Goal: Navigation & Orientation: Find specific page/section

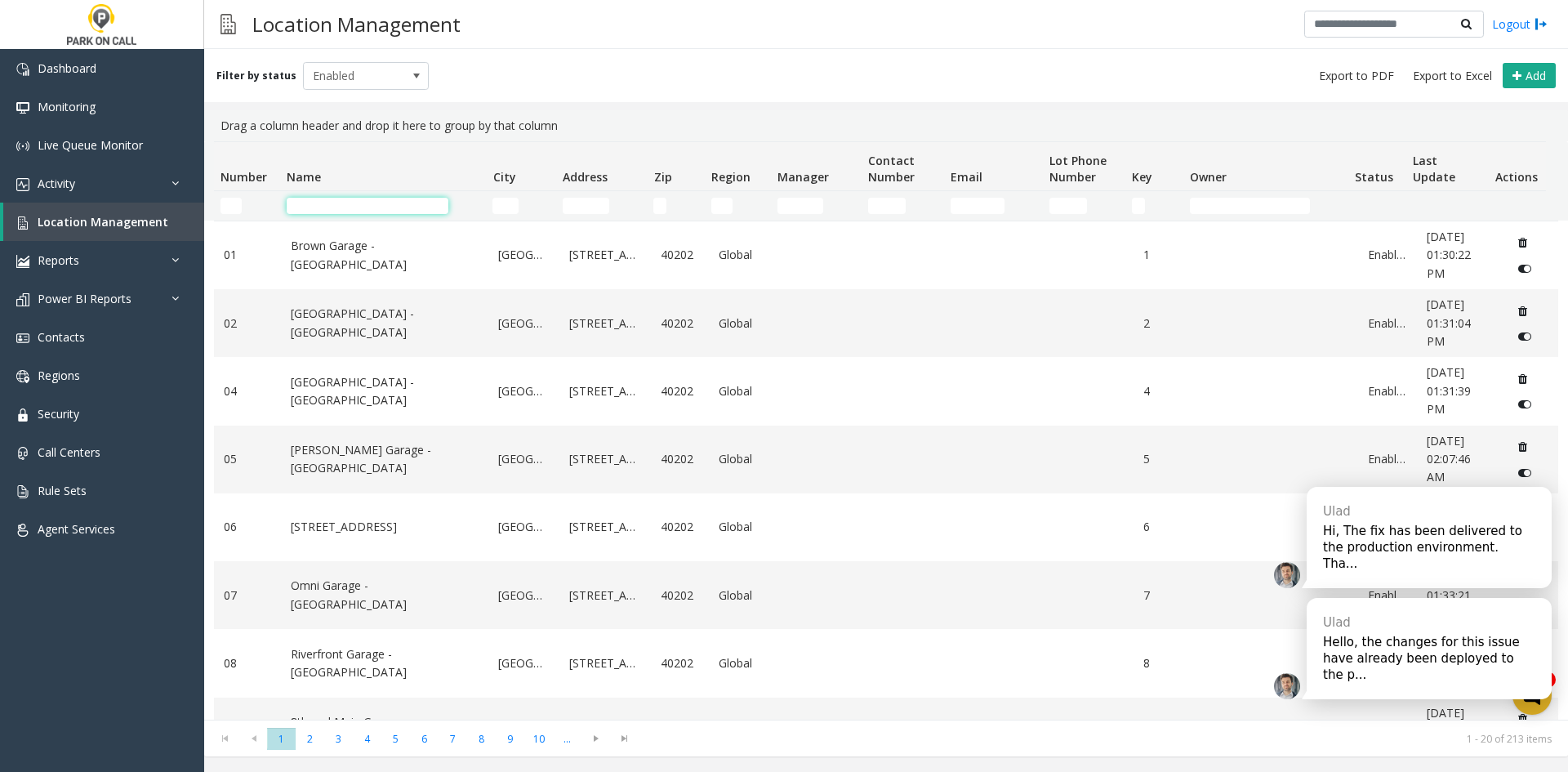
click at [302, 208] on input "Name Filter" at bounding box center [367, 206] width 161 height 16
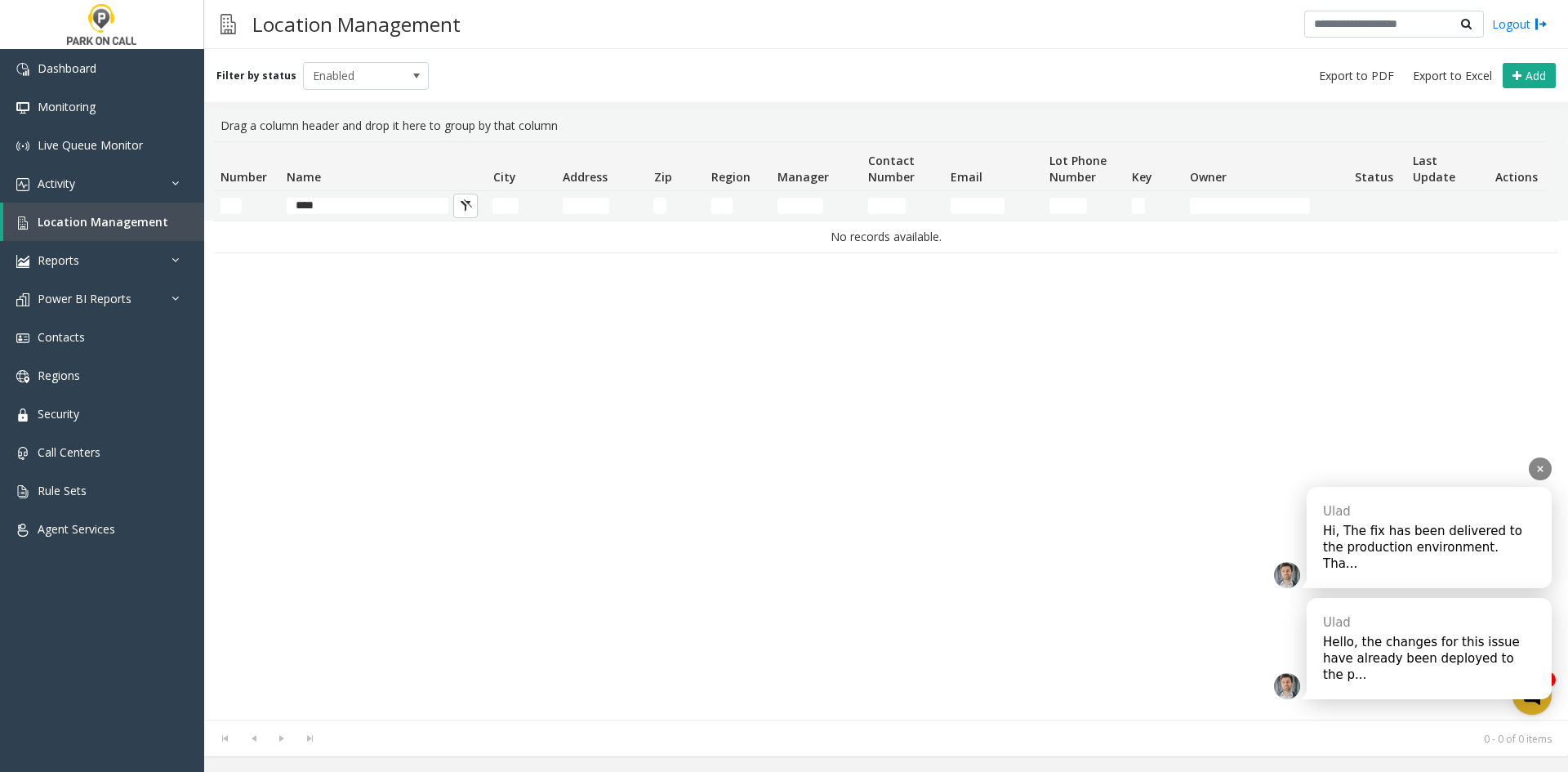
click at [1477, 562] on div "Hi, The fix has been delivered to the production environment. Tha..." at bounding box center [1429, 546] width 212 height 49
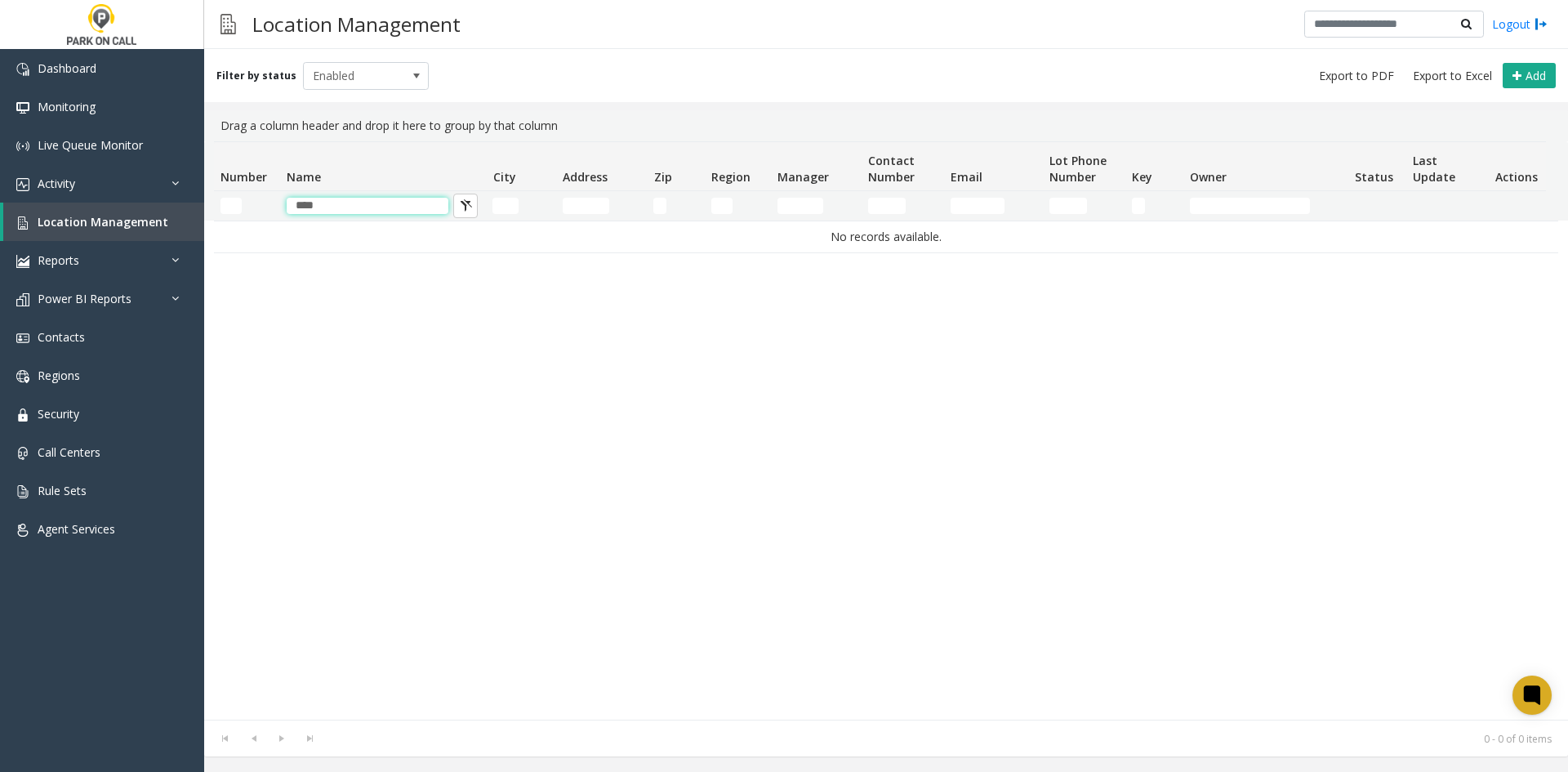
drag, startPoint x: 335, startPoint y: 210, endPoint x: 250, endPoint y: 209, distance: 85.0
click at [250, 209] on tr "****" at bounding box center [880, 205] width 1333 height 29
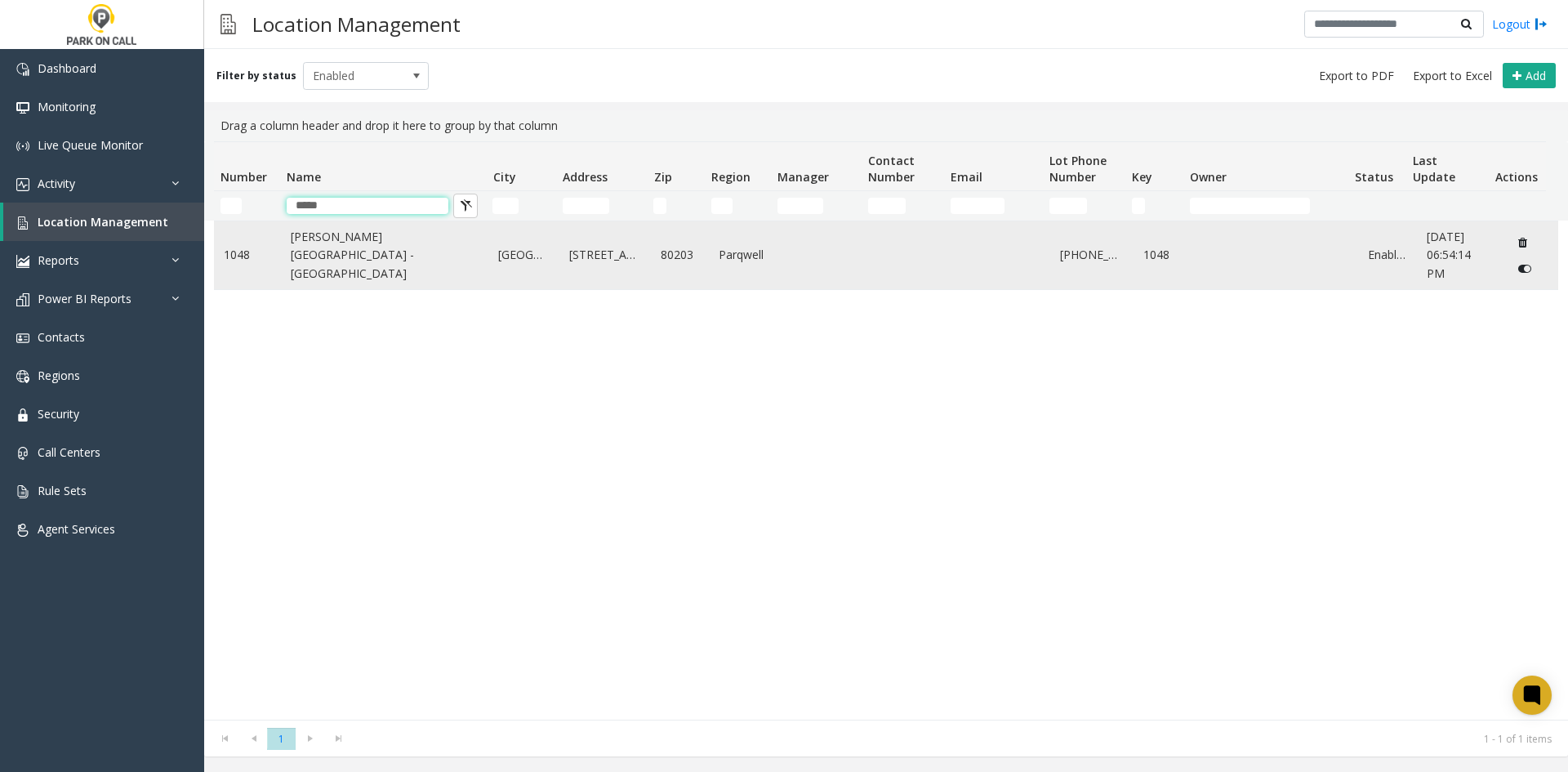
type input "*****"
click at [310, 249] on link "[PERSON_NAME][GEOGRAPHIC_DATA] - [GEOGRAPHIC_DATA]" at bounding box center [385, 255] width 189 height 54
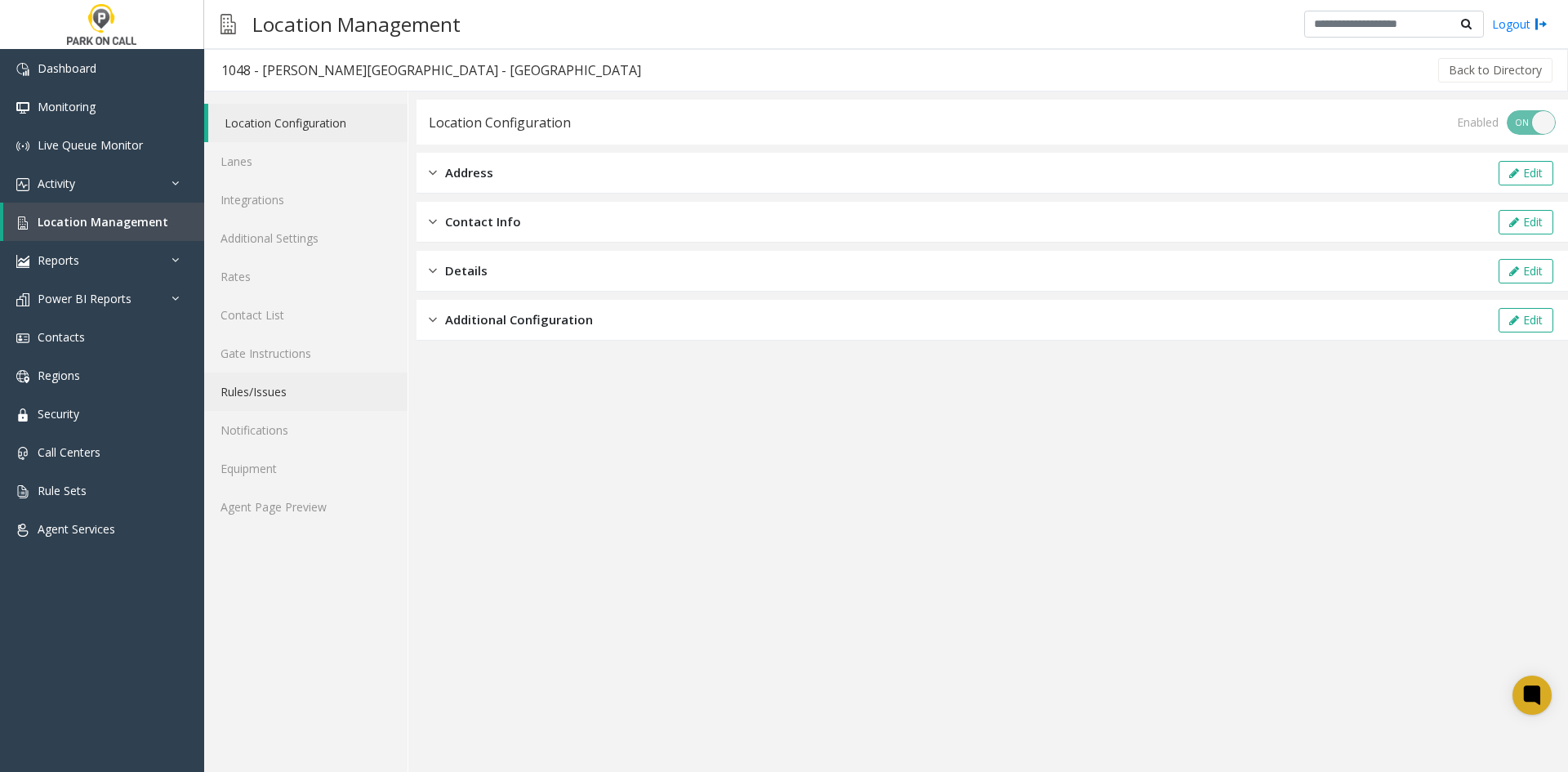
click at [288, 392] on link "Rules/Issues" at bounding box center [306, 391] width 203 height 38
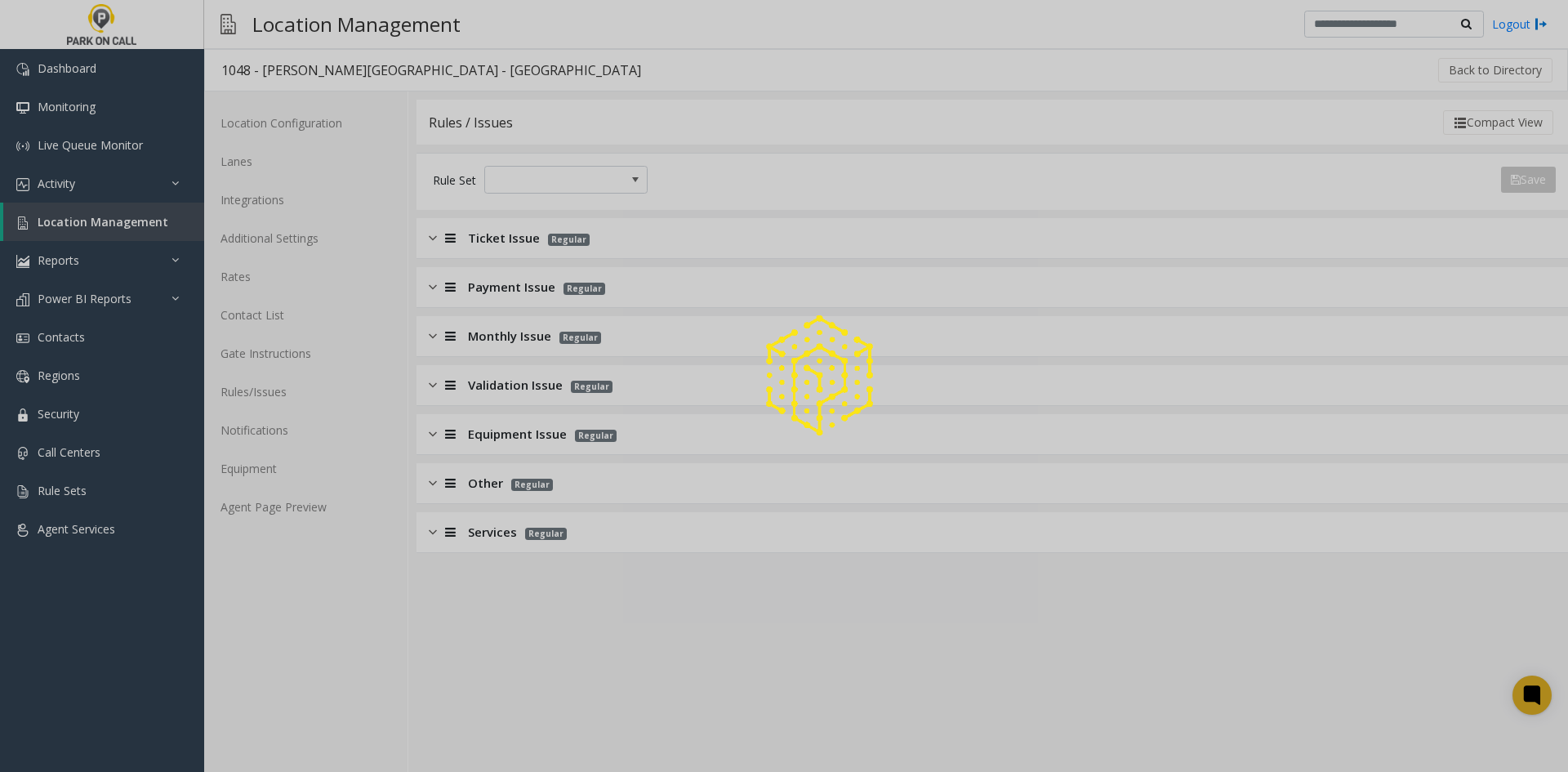
click at [487, 239] on div at bounding box center [784, 386] width 1568 height 772
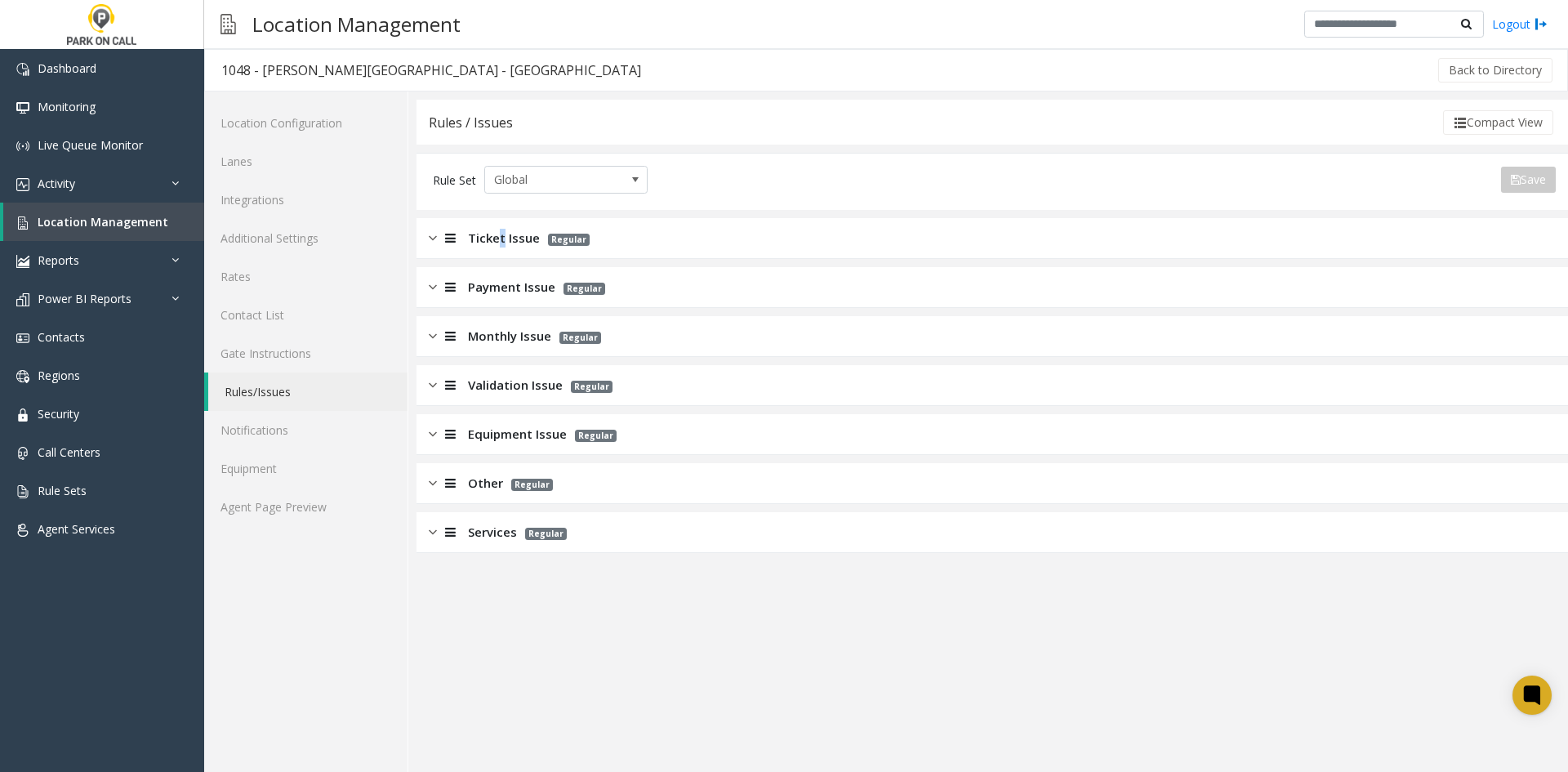
click at [502, 242] on span "Ticket Issue" at bounding box center [504, 238] width 72 height 19
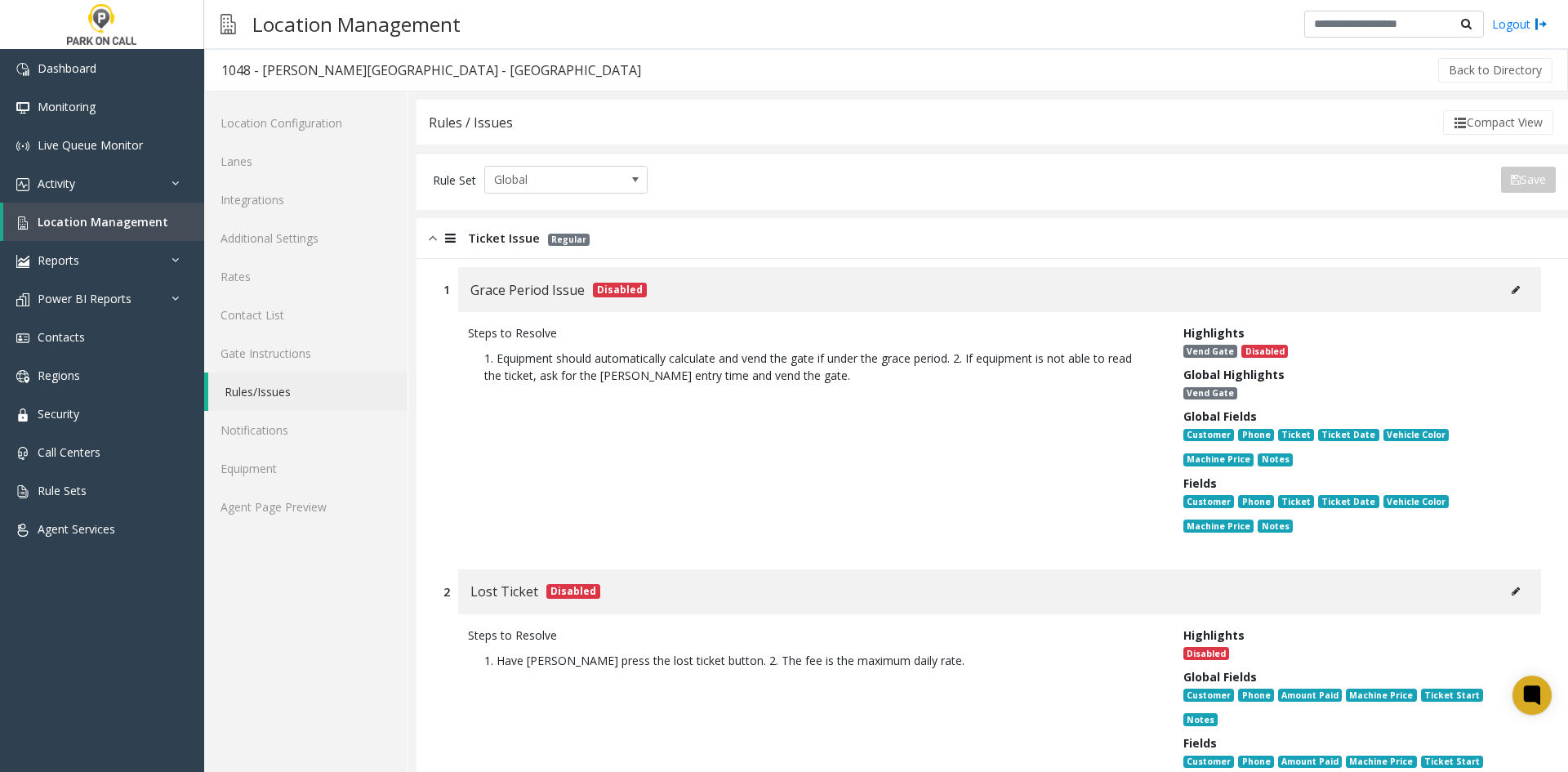
click at [349, 524] on link "Agent Page Preview" at bounding box center [306, 506] width 203 height 38
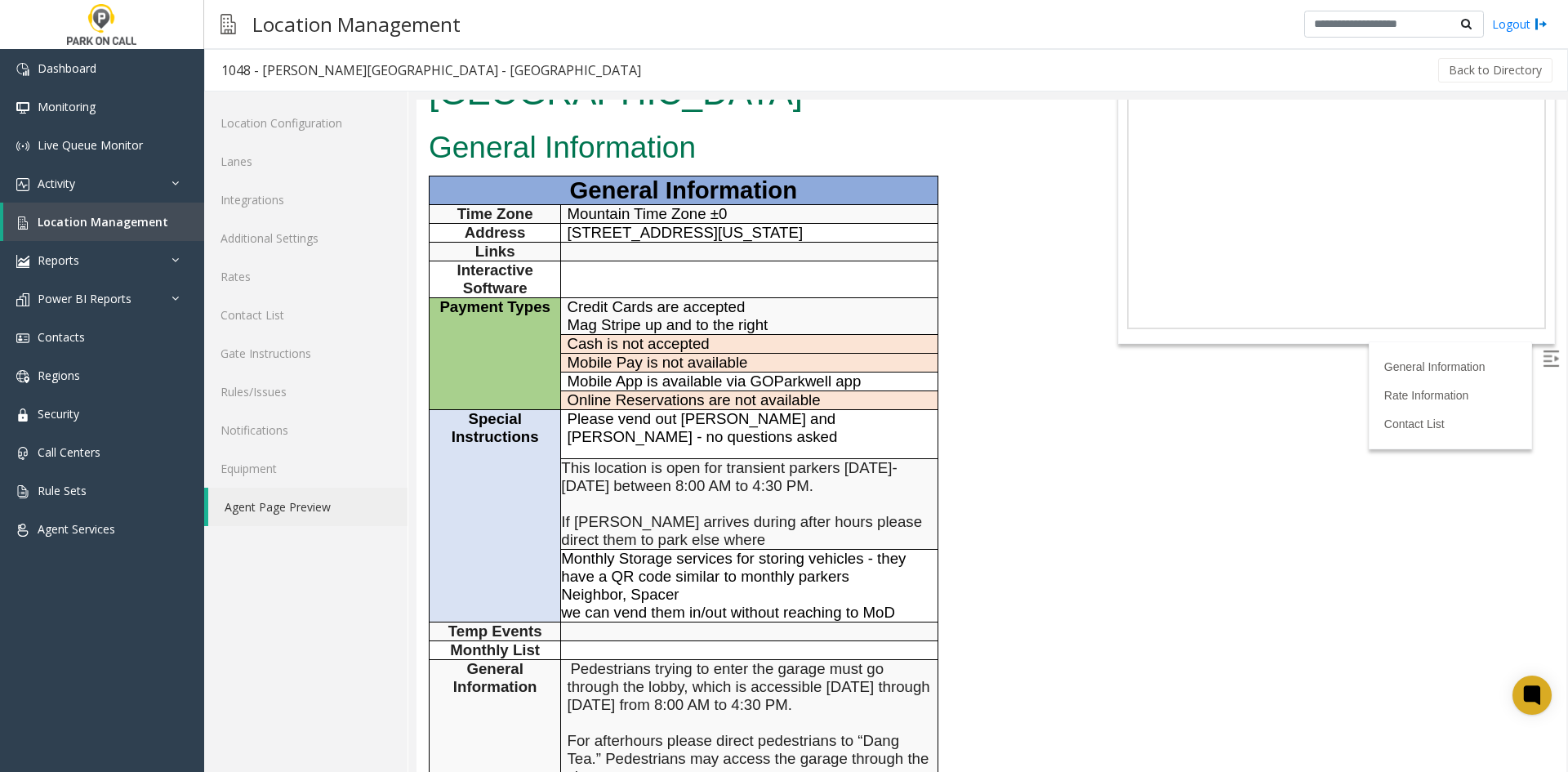
scroll to position [82, 0]
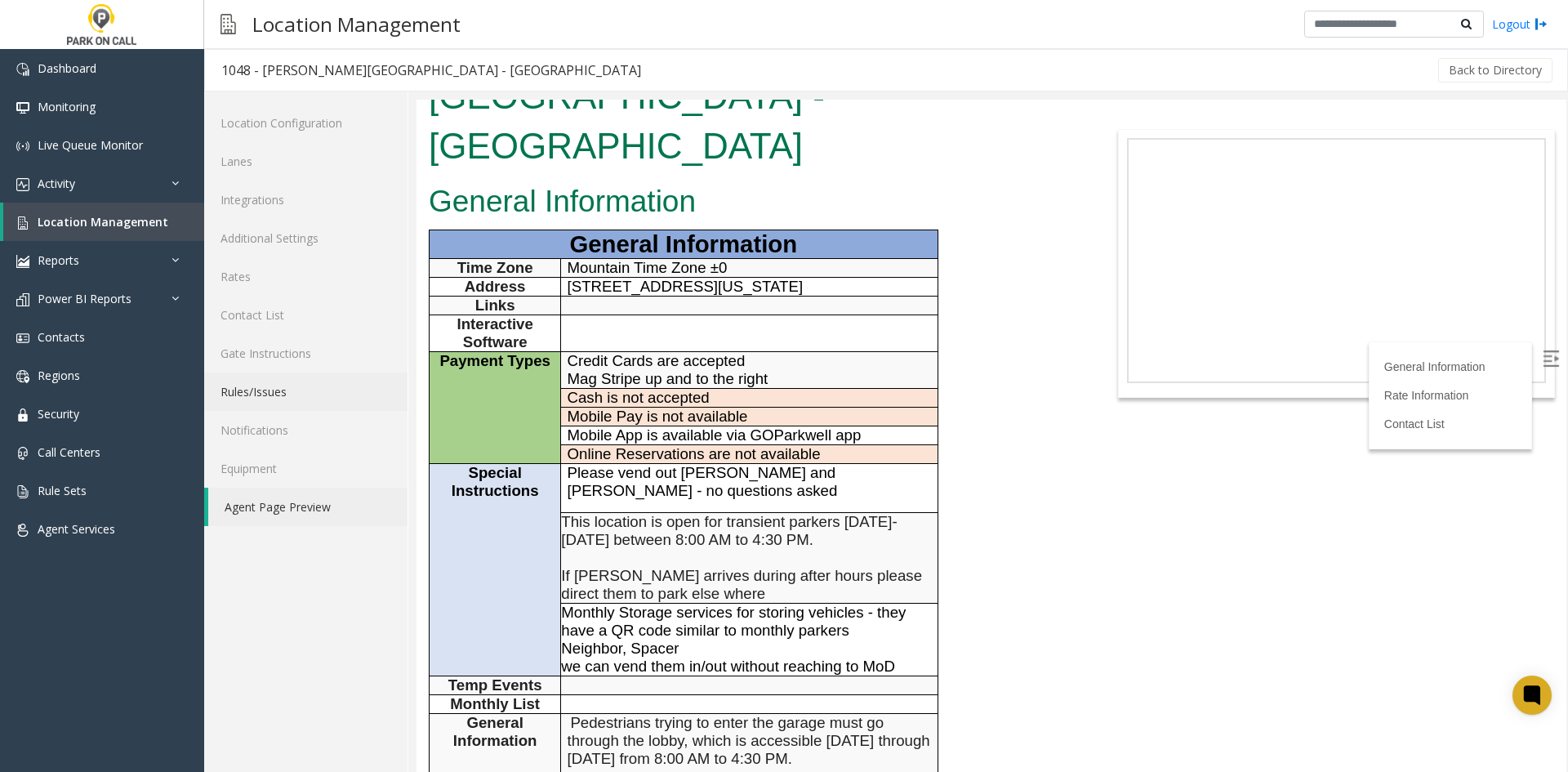
click at [281, 401] on link "Rules/Issues" at bounding box center [306, 391] width 203 height 38
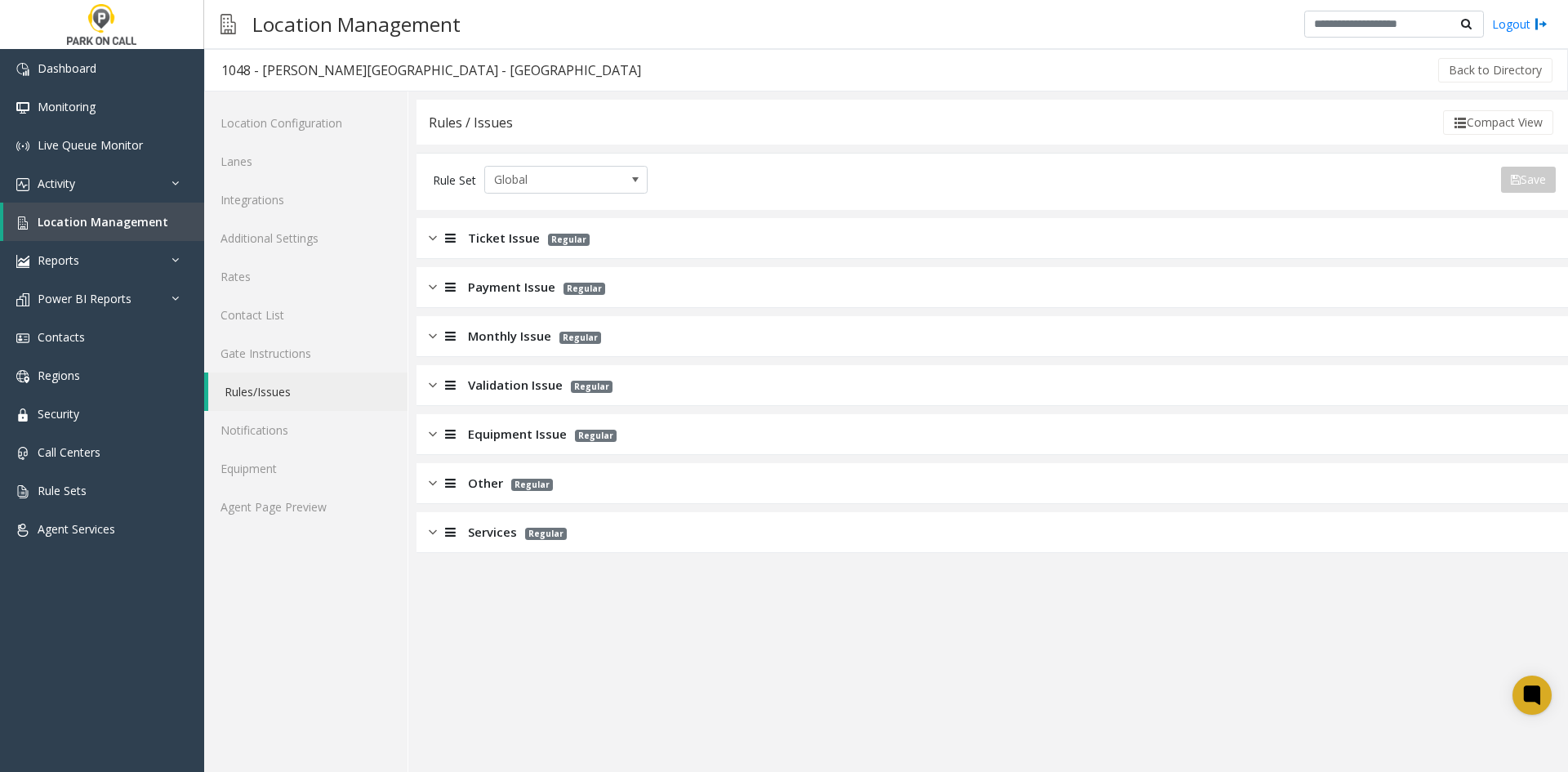
click at [499, 245] on span "Ticket Issue" at bounding box center [504, 238] width 72 height 19
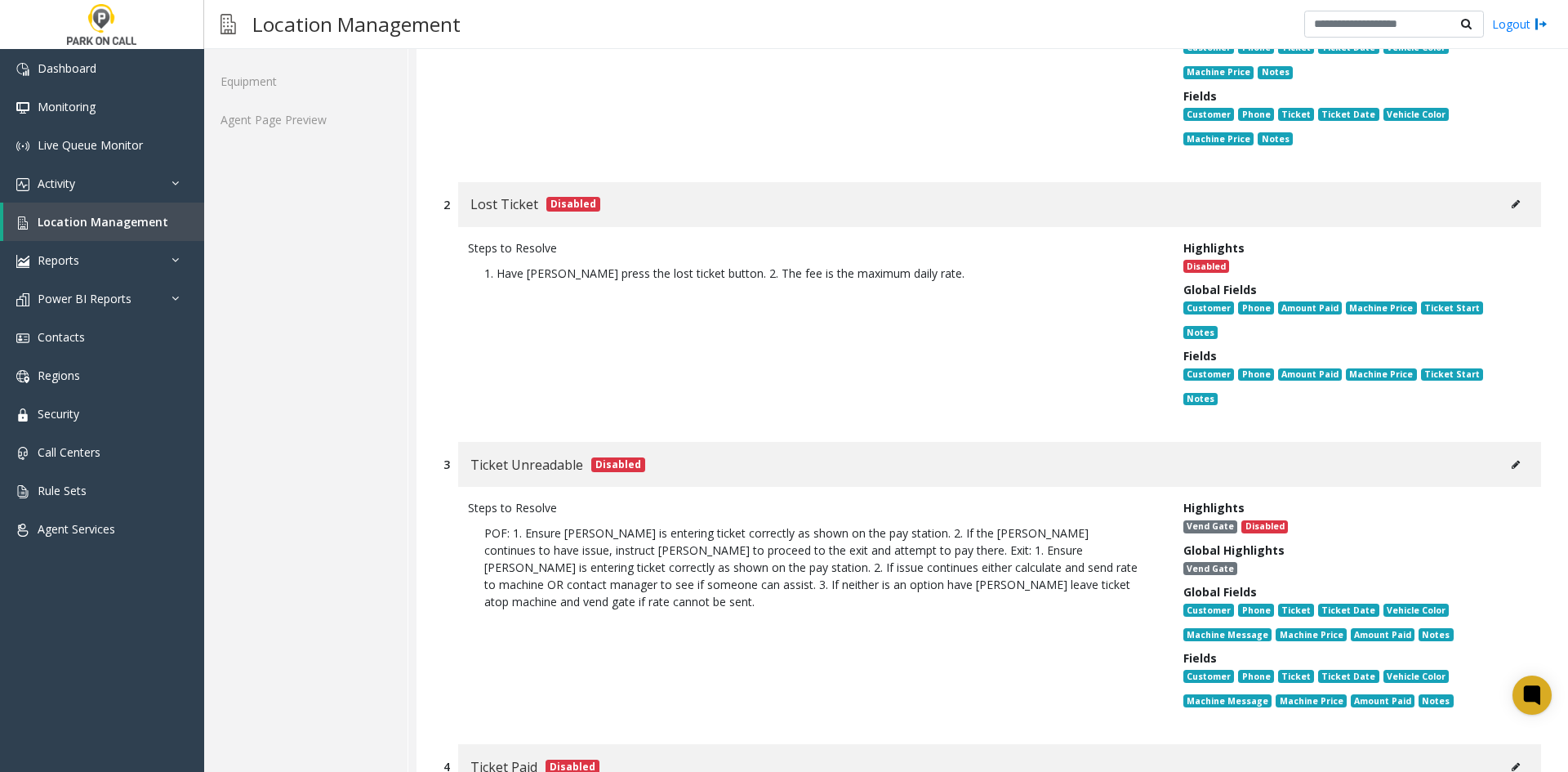
scroll to position [408, 0]
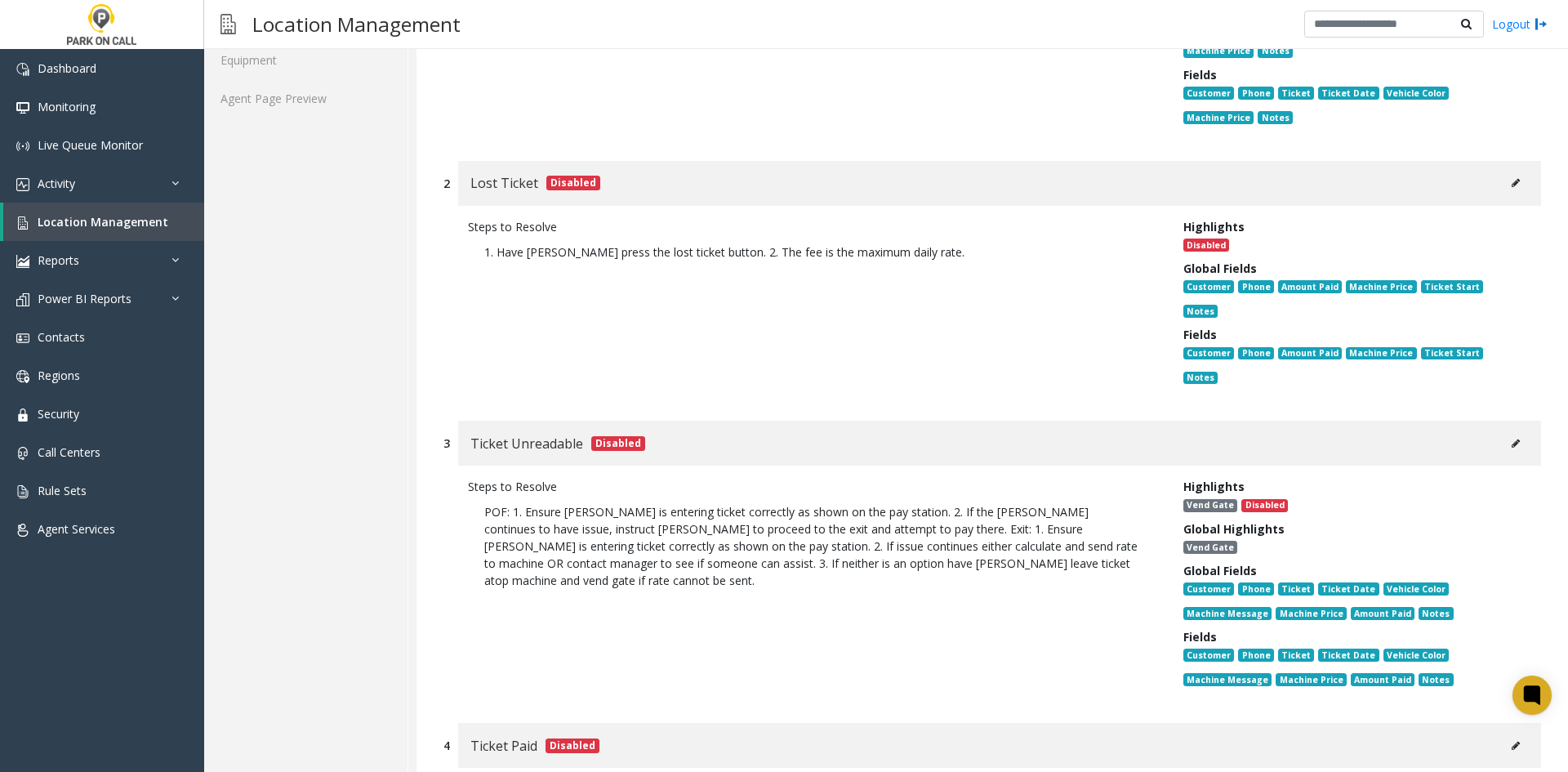
click at [1503, 431] on button at bounding box center [1515, 443] width 26 height 24
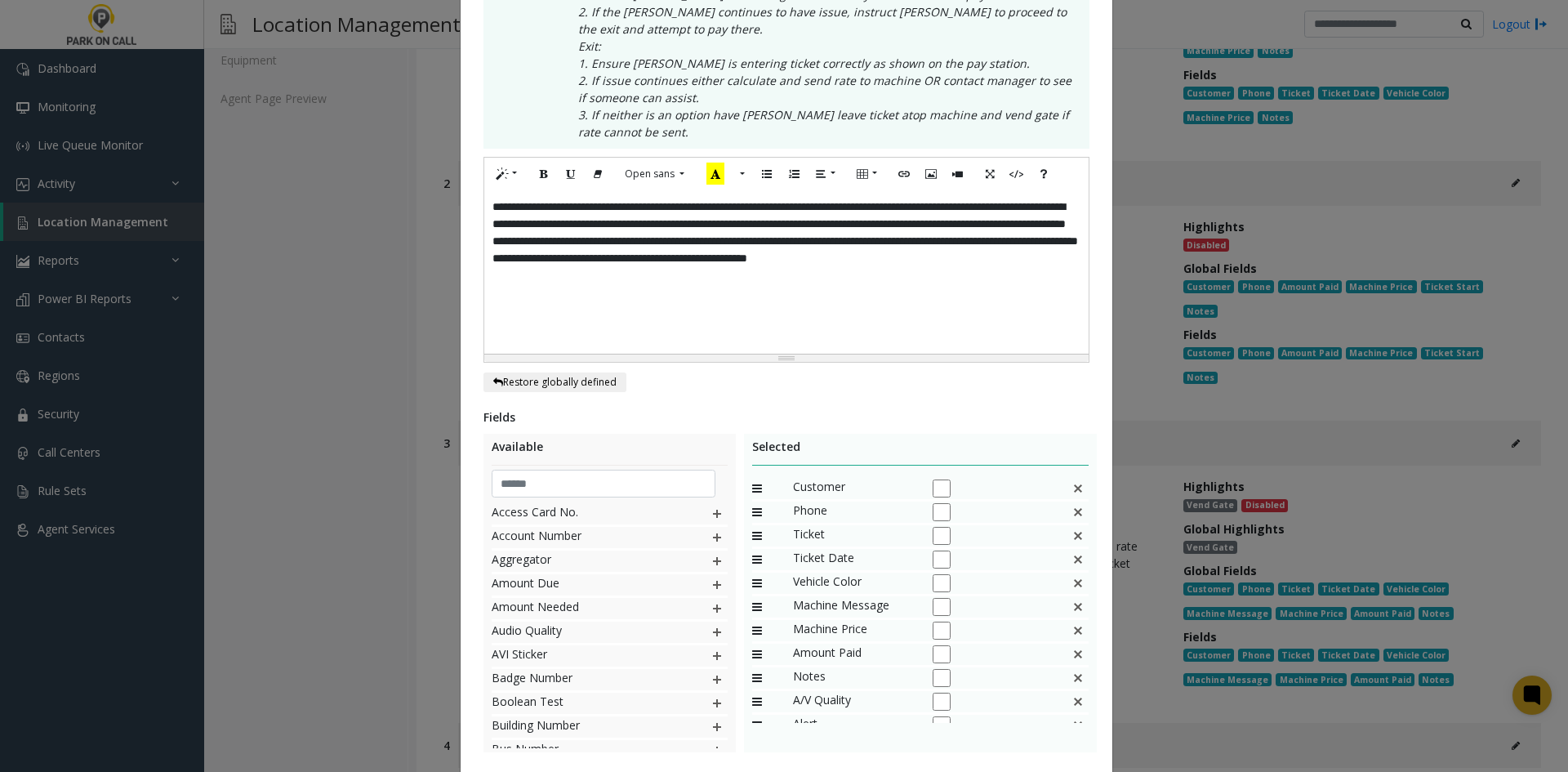
scroll to position [456, 0]
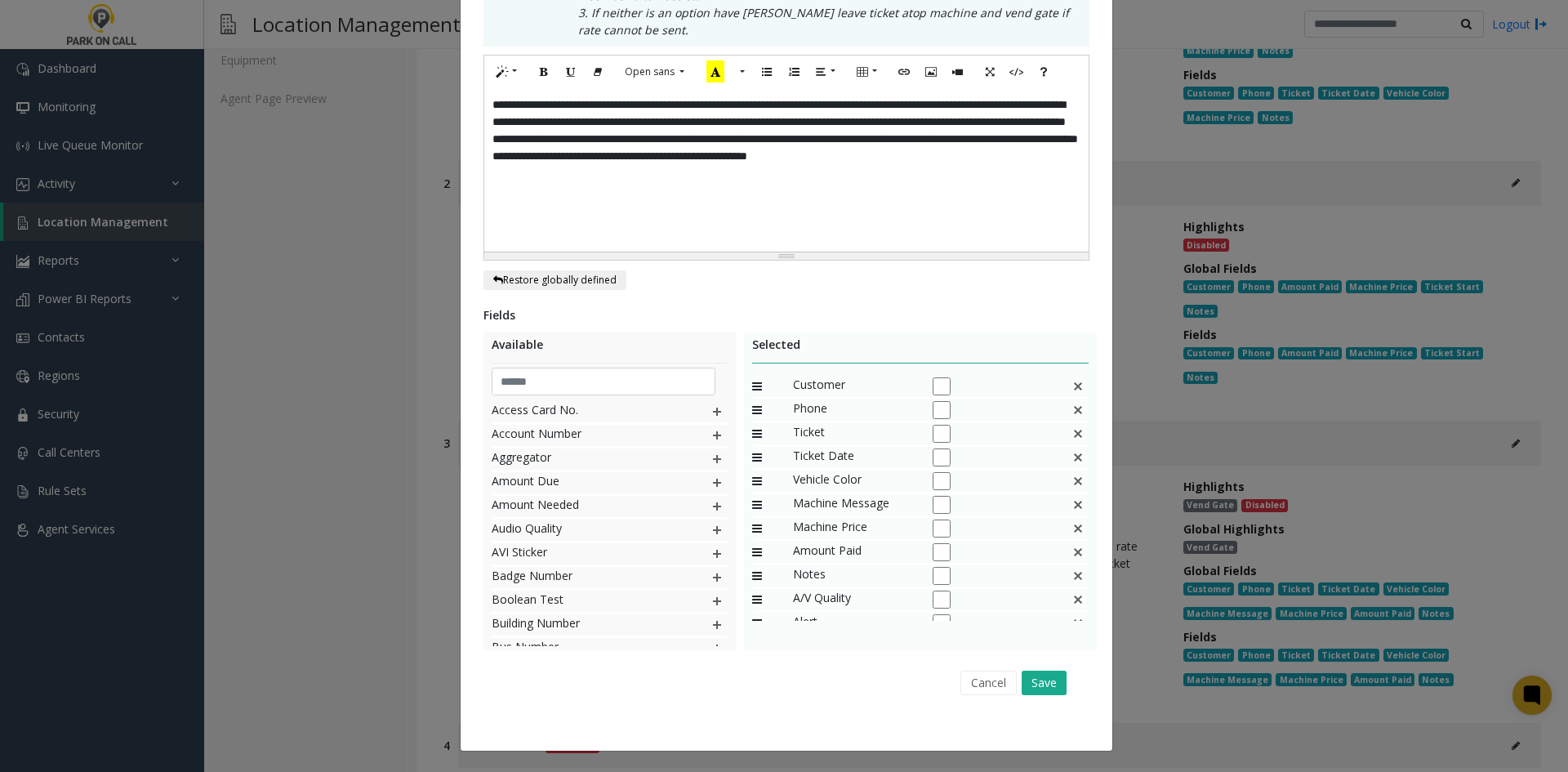
click at [996, 668] on div "Cancel Save" at bounding box center [786, 682] width 583 height 42
click at [991, 675] on button "Cancel" at bounding box center [989, 682] width 56 height 24
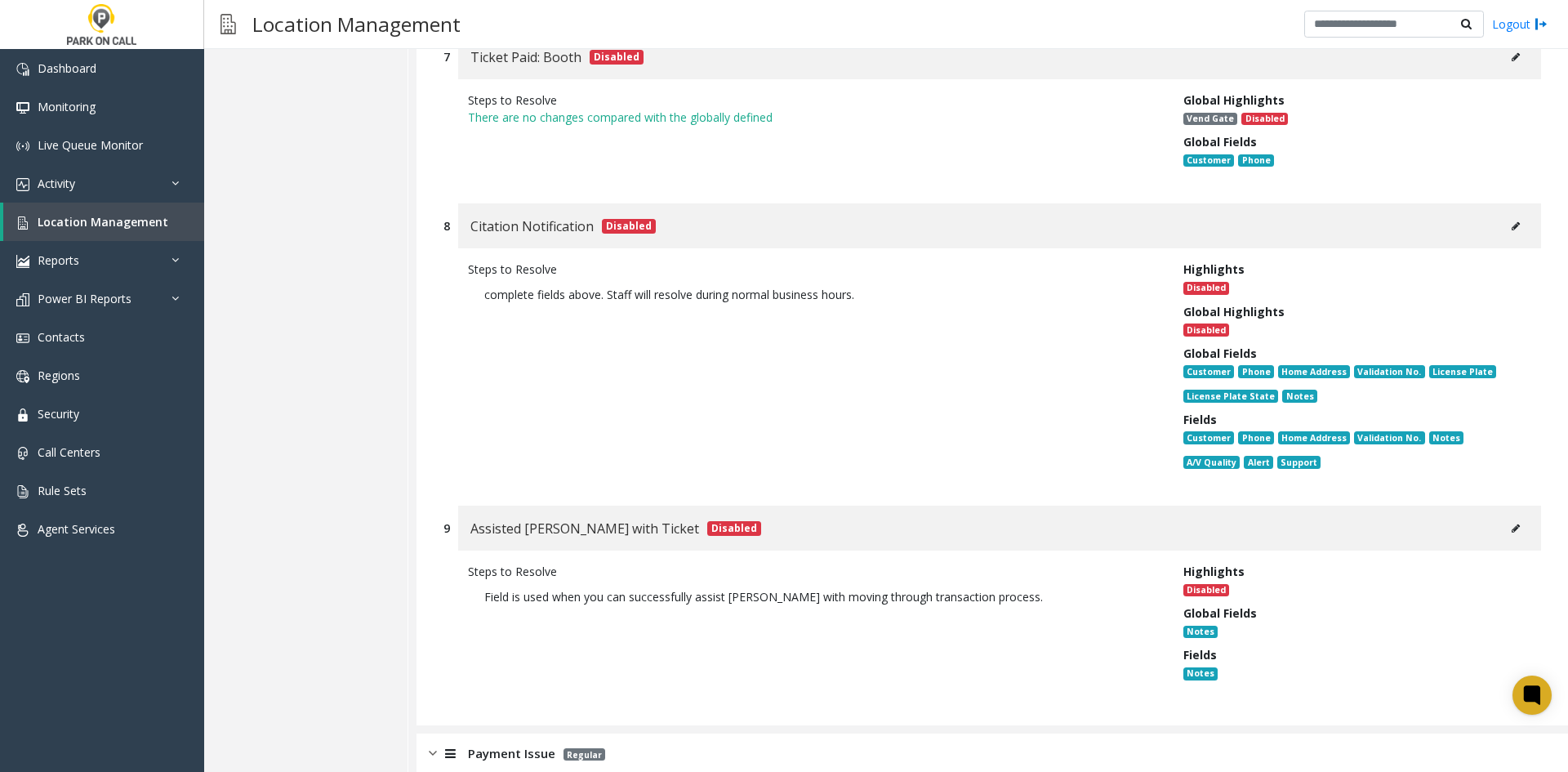
scroll to position [2155, 0]
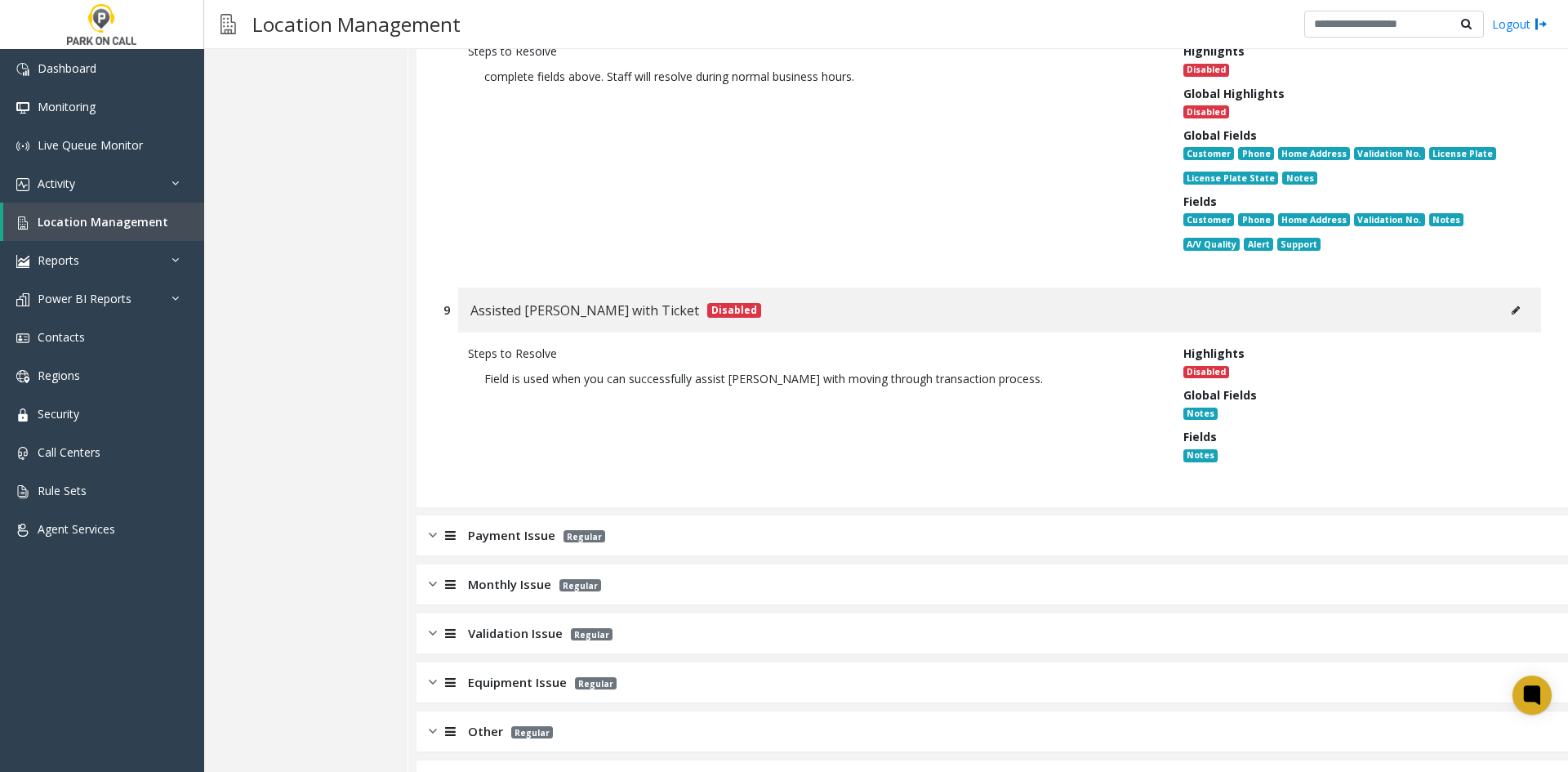
click at [611, 613] on div "Validation Issue Regular" at bounding box center [992, 634] width 1152 height 41
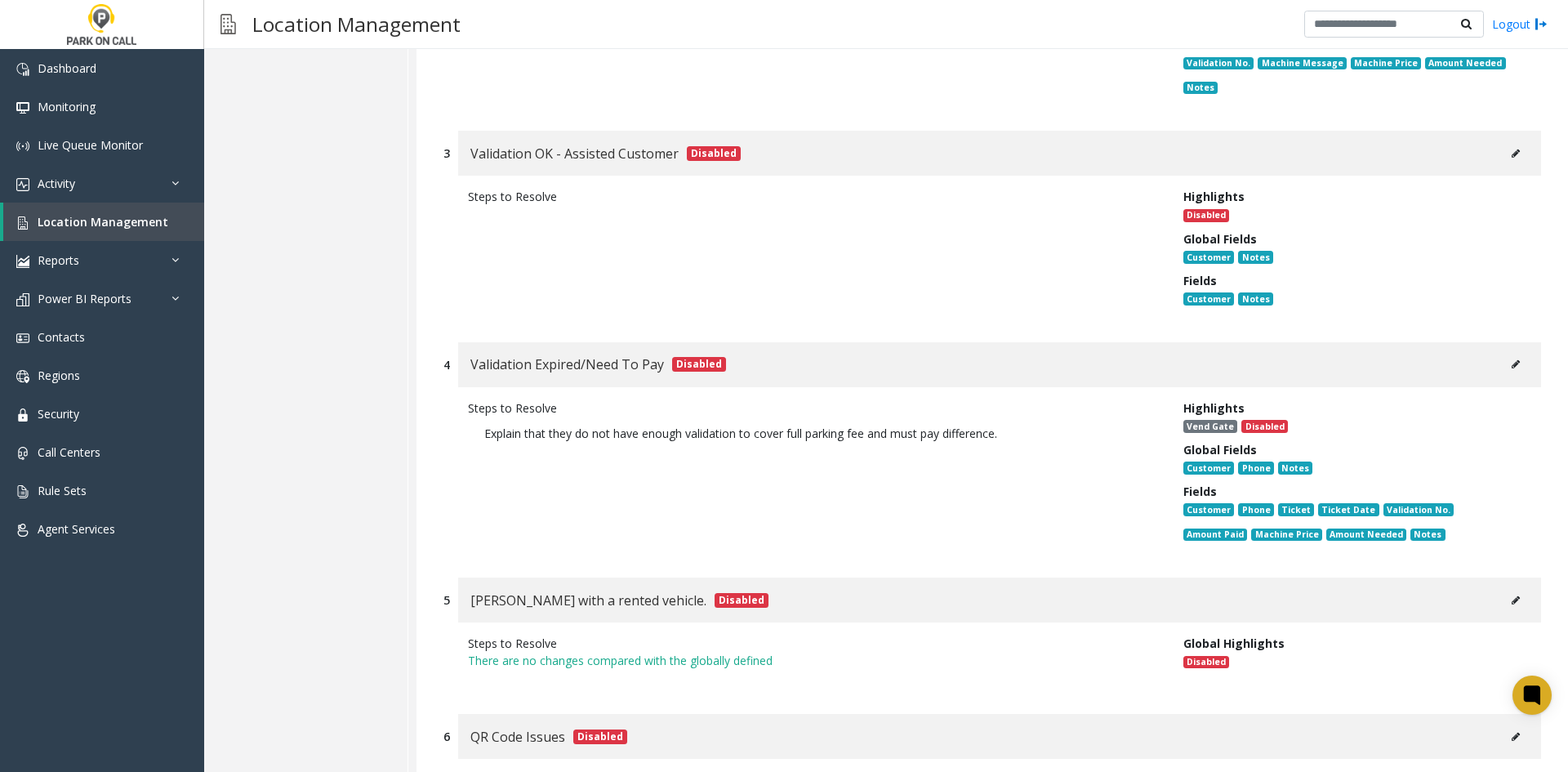
scroll to position [0, 0]
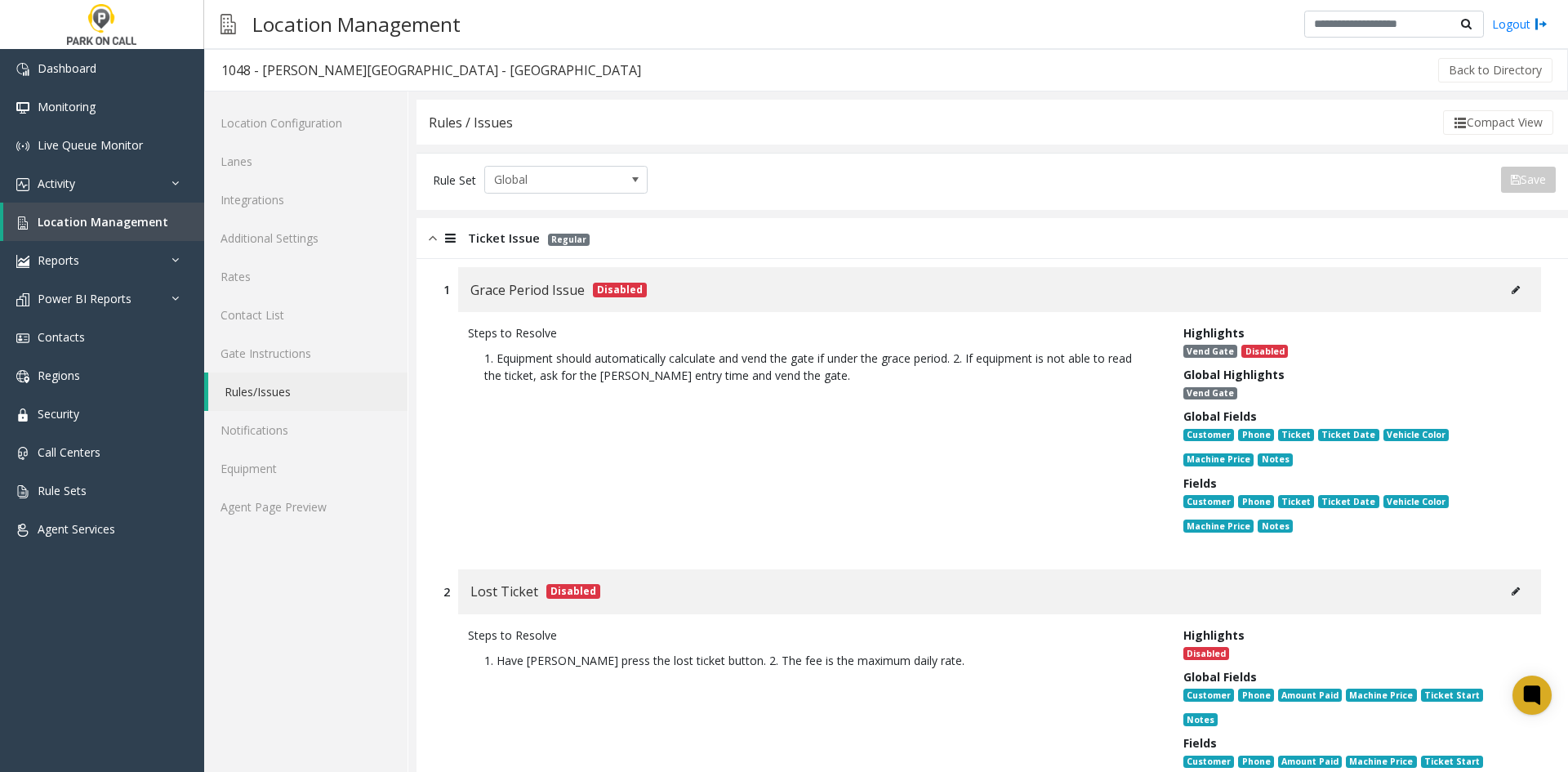
drag, startPoint x: 647, startPoint y: 571, endPoint x: 648, endPoint y: 177, distance: 394.0
click at [332, 485] on link "Equipment" at bounding box center [306, 468] width 203 height 38
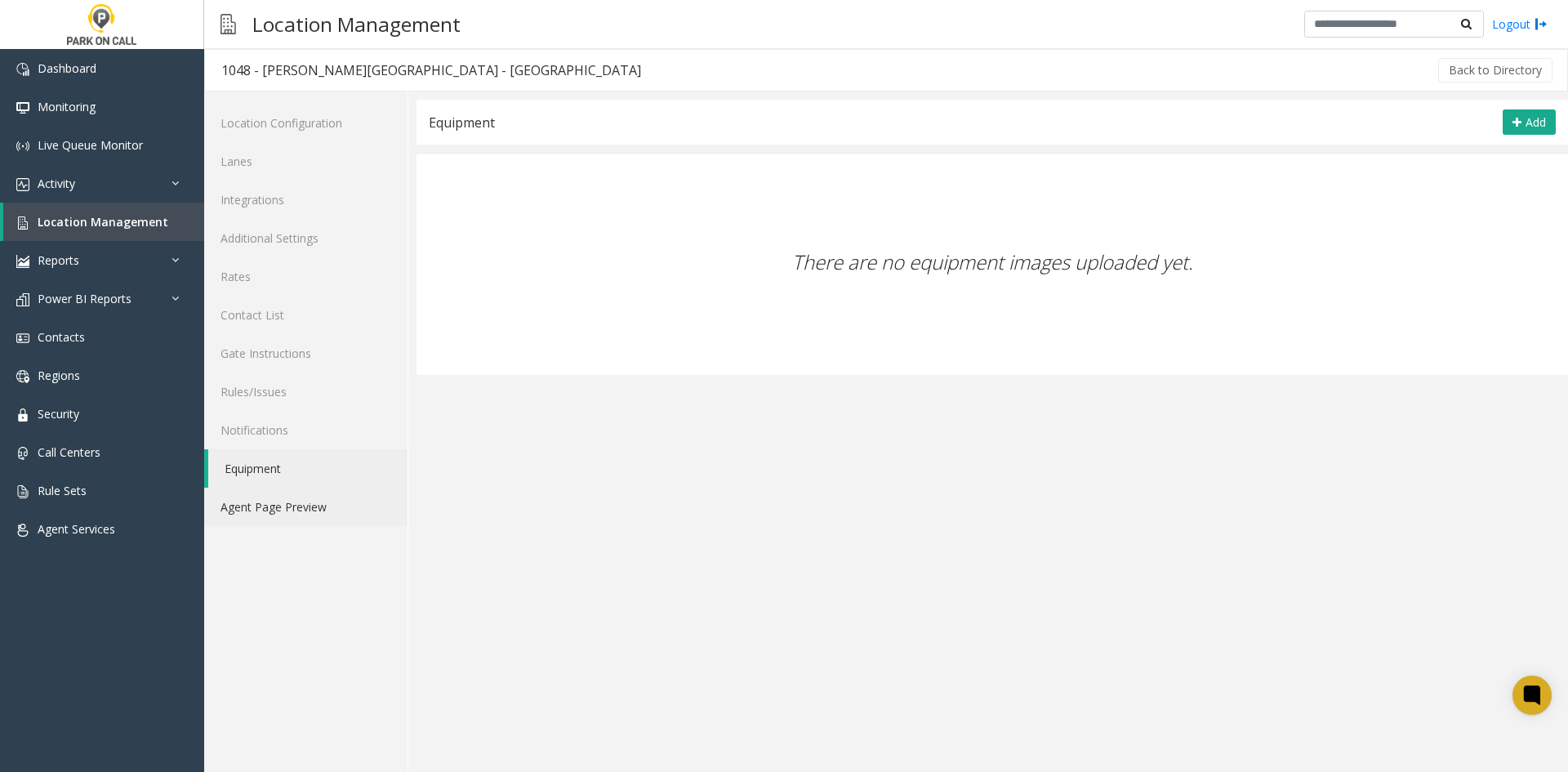
click at [316, 508] on link "Agent Page Preview" at bounding box center [306, 506] width 203 height 38
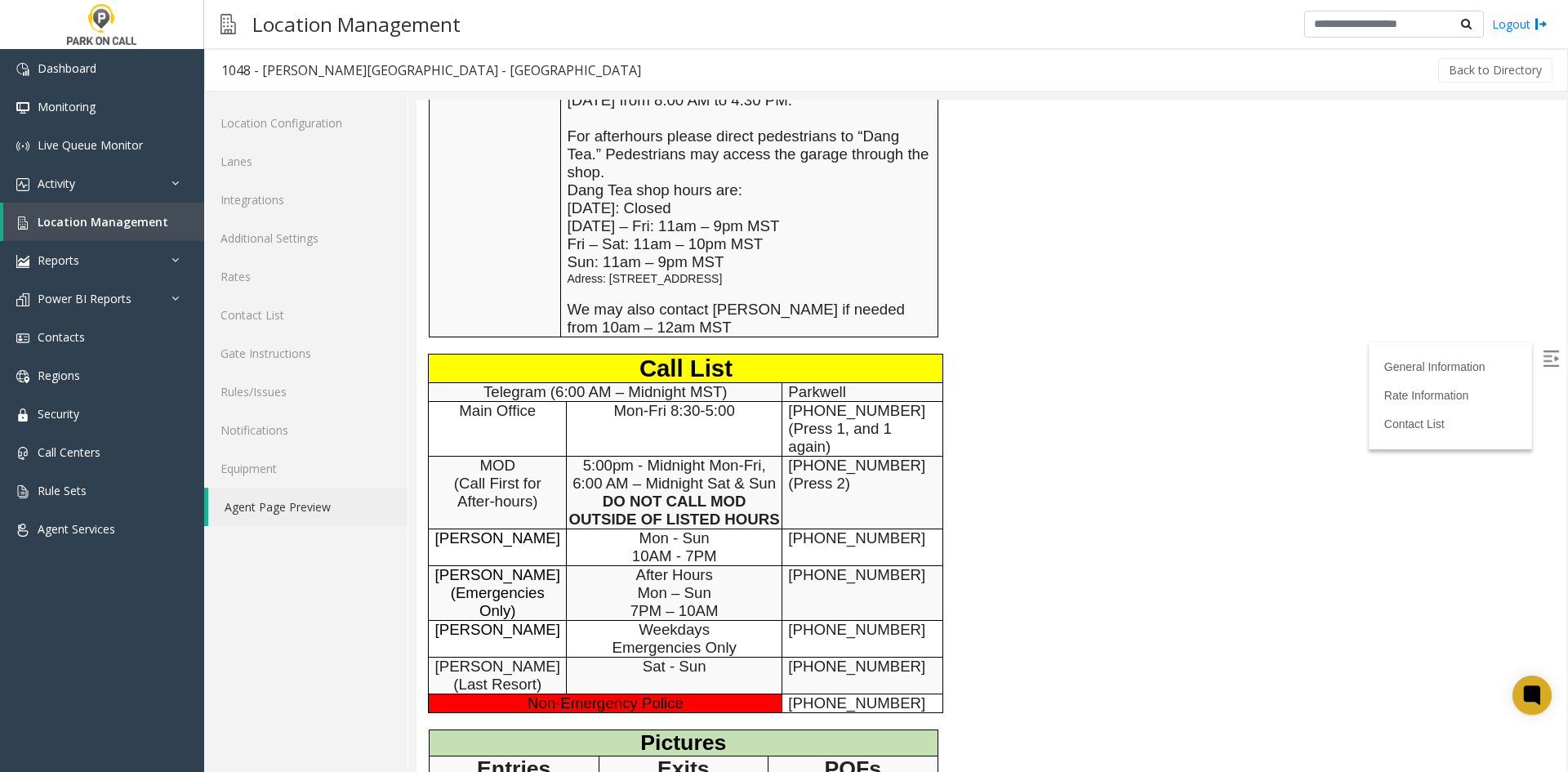
scroll to position [1044, 0]
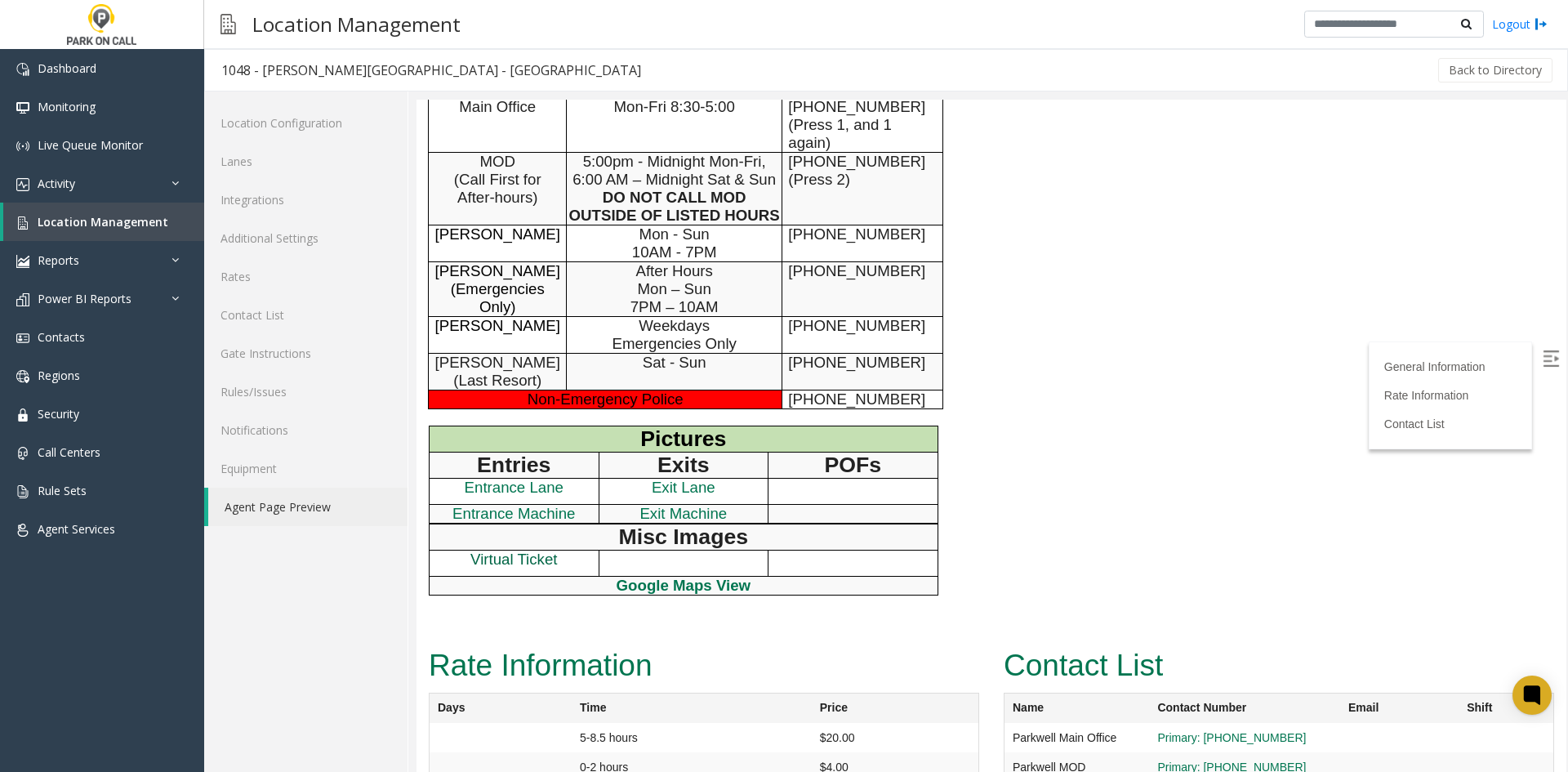
drag, startPoint x: 513, startPoint y: 461, endPoint x: 505, endPoint y: 467, distance: 10.0
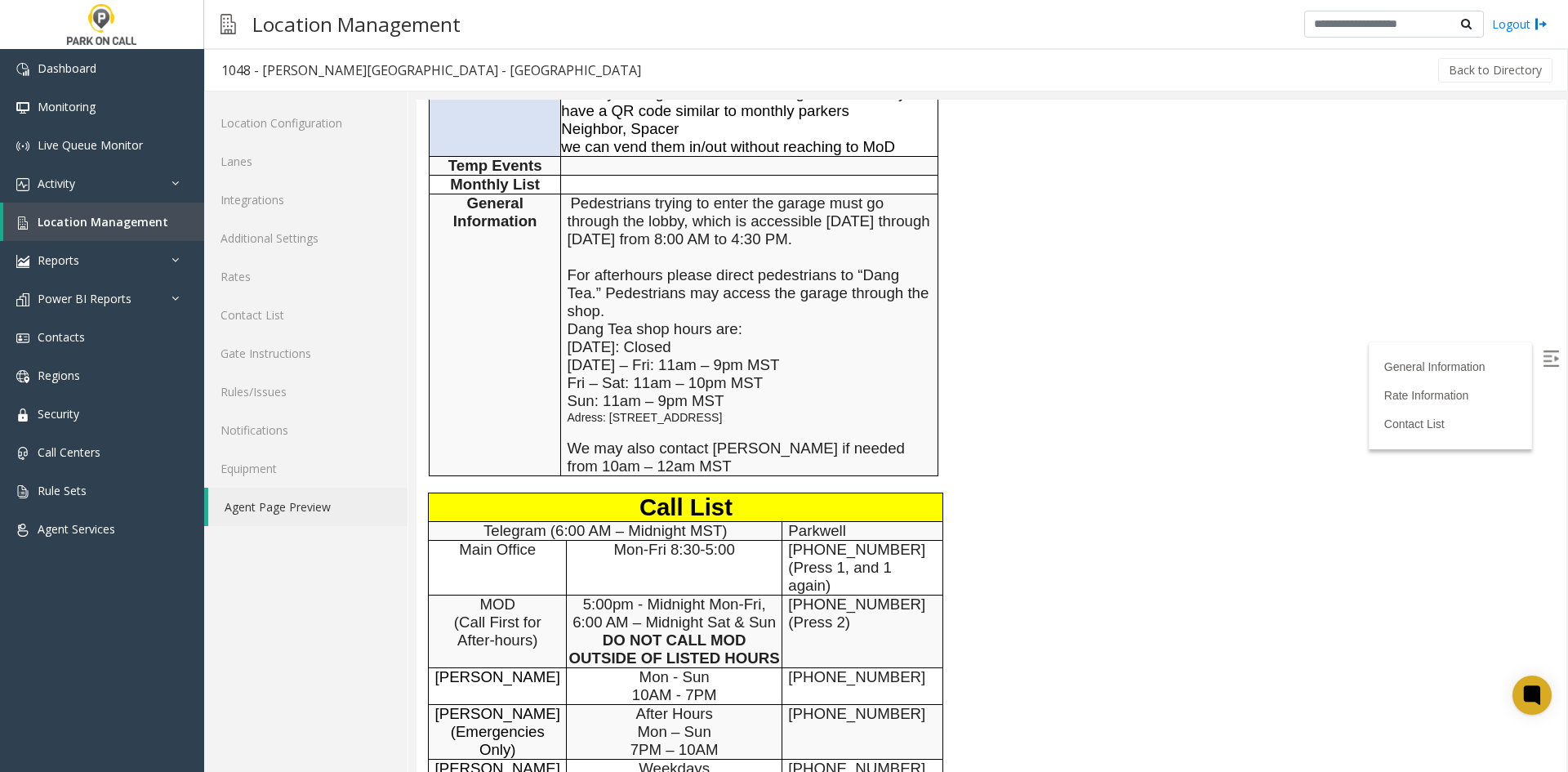
scroll to position [653, 0]
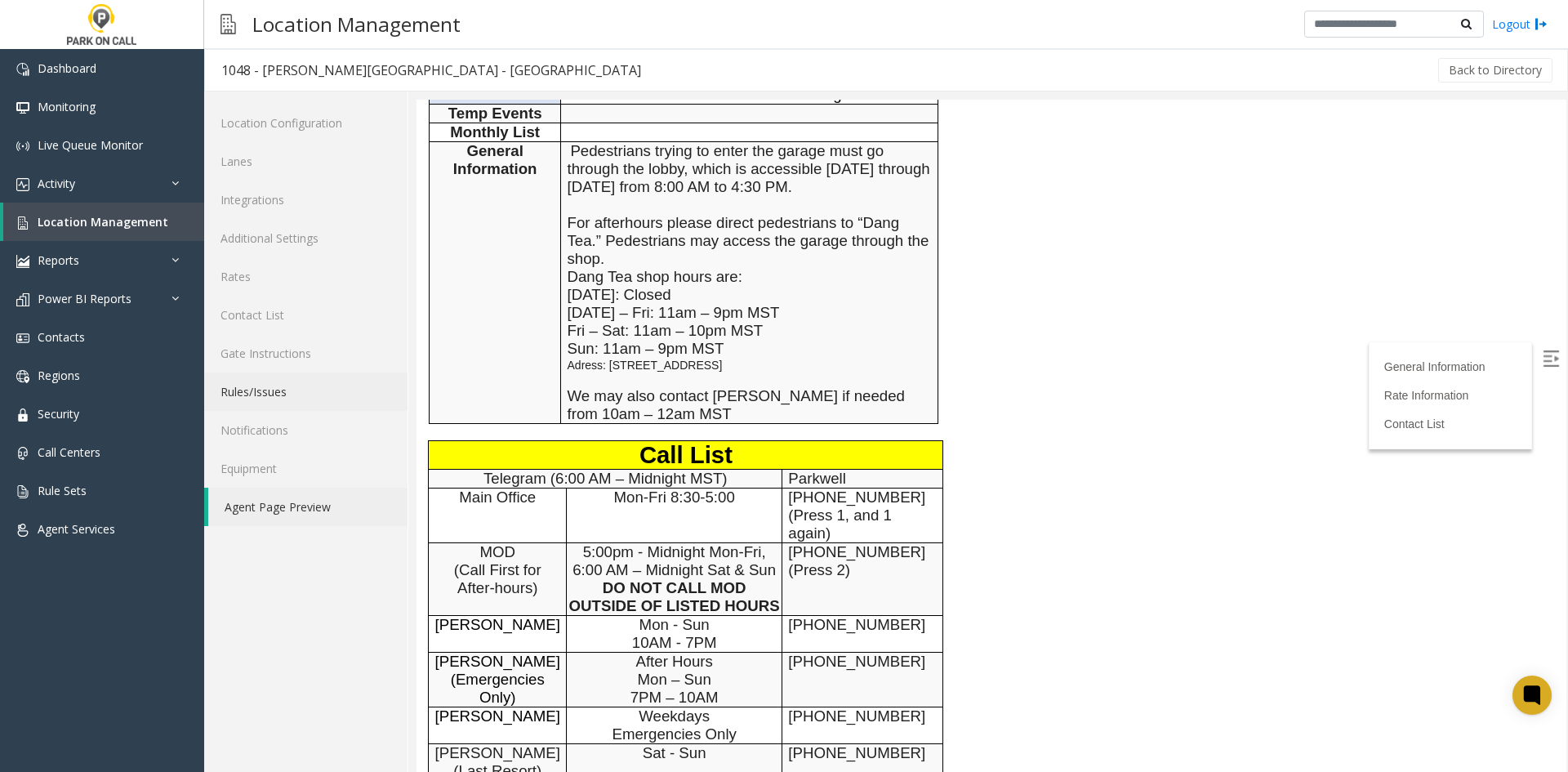
click at [265, 401] on link "Rules/Issues" at bounding box center [306, 391] width 203 height 38
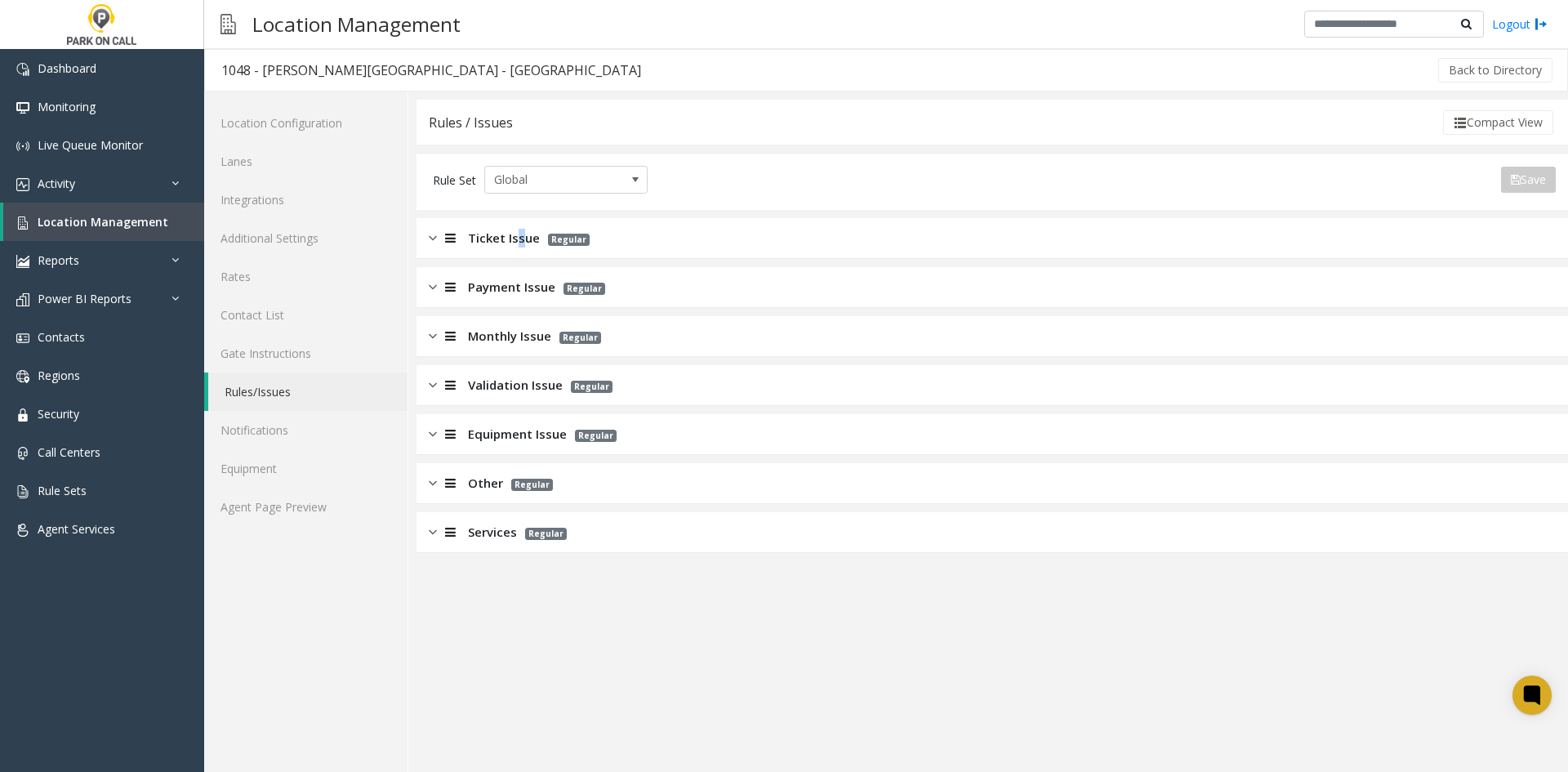
drag, startPoint x: 519, startPoint y: 242, endPoint x: 528, endPoint y: 246, distance: 9.8
click at [519, 242] on span "Ticket Issue" at bounding box center [504, 238] width 72 height 19
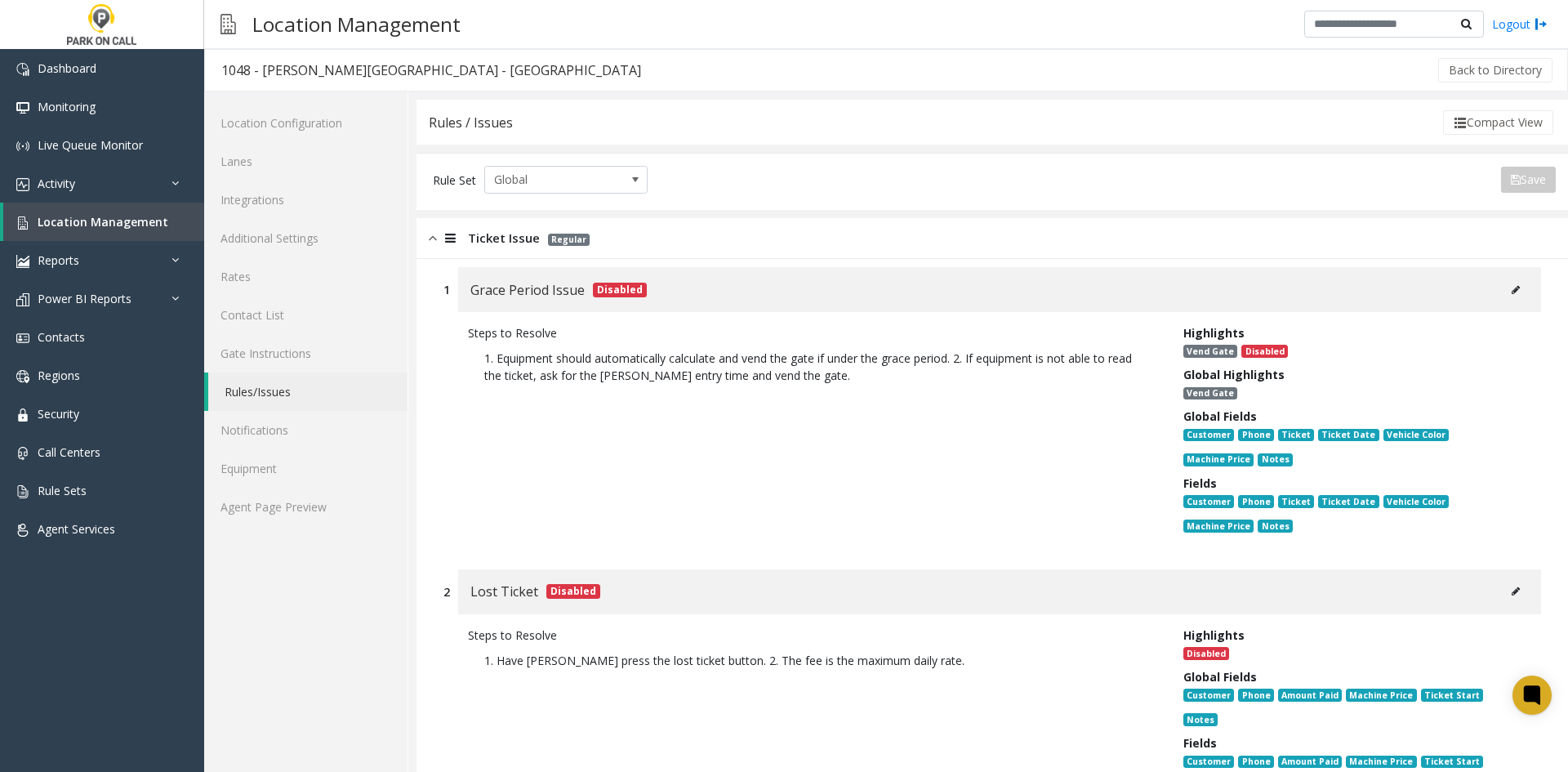
click at [743, 368] on p "1. Equipment should automatically calculate and vend the gate if under the grac…" at bounding box center [813, 366] width 691 height 51
click at [324, 517] on link "Agent Page Preview" at bounding box center [306, 506] width 203 height 38
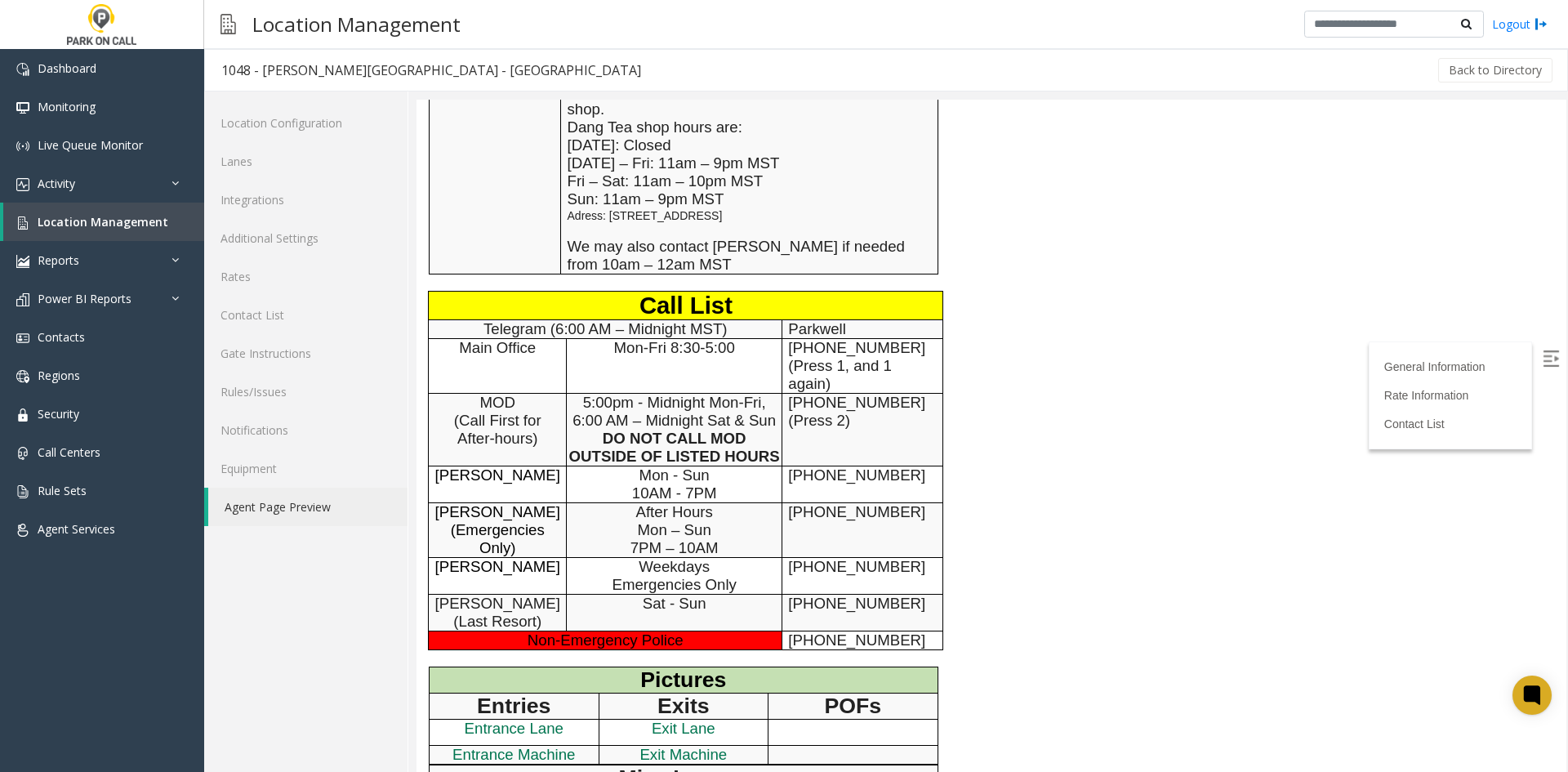
scroll to position [1044, 0]
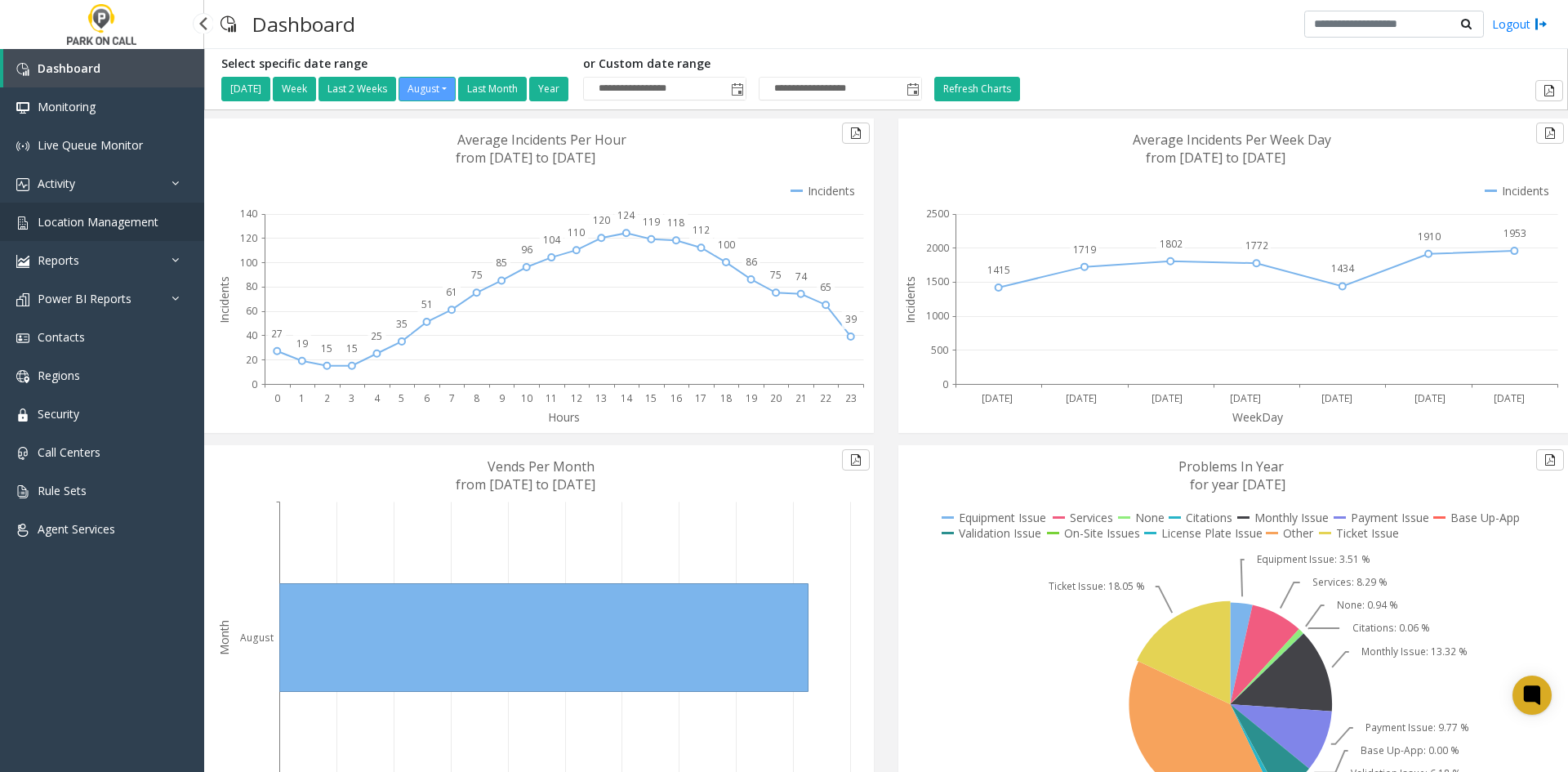
click at [87, 236] on link "Location Management" at bounding box center [102, 221] width 204 height 38
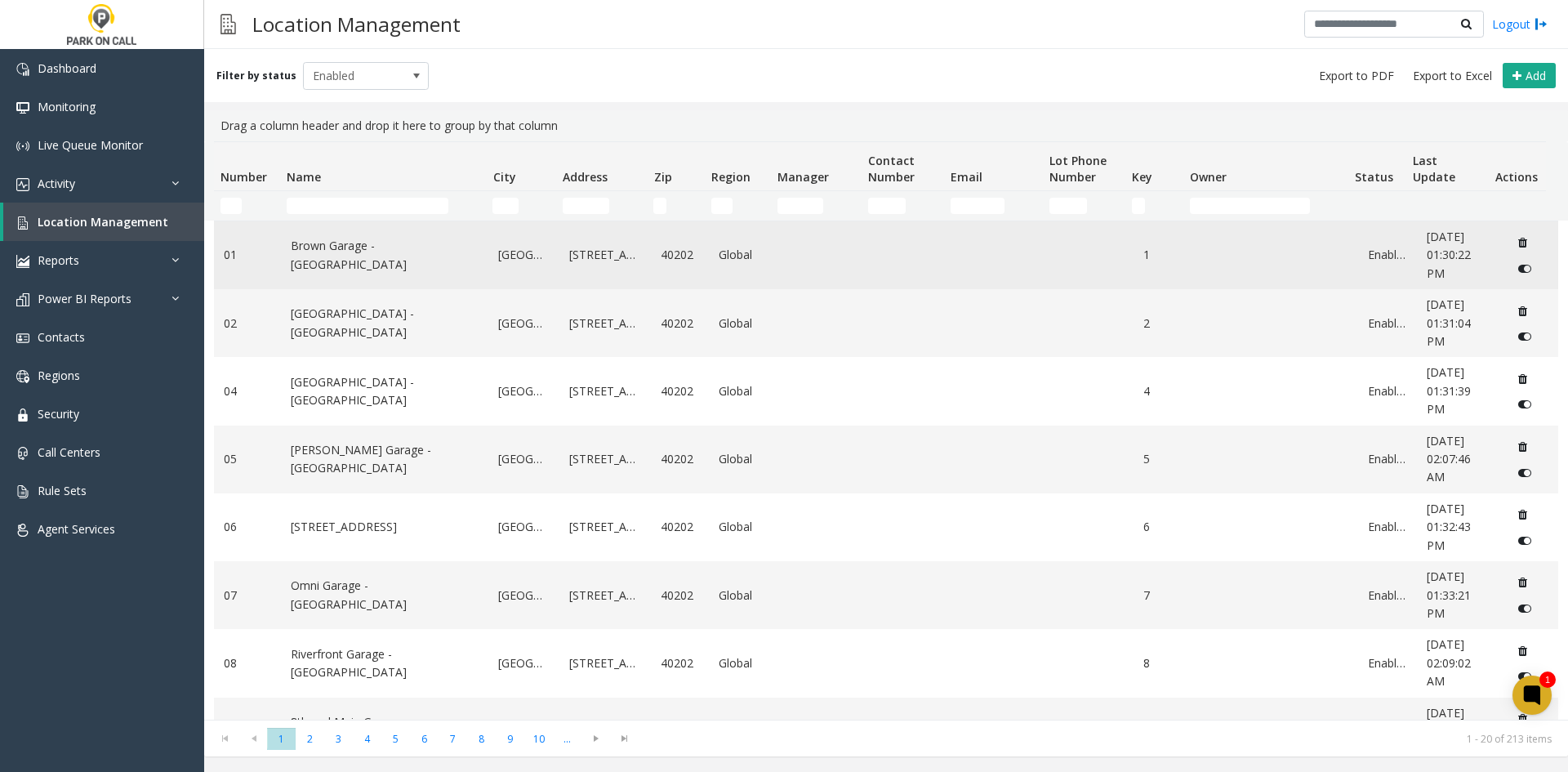
click at [292, 247] on link "Brown Garage - [GEOGRAPHIC_DATA]" at bounding box center [385, 255] width 189 height 37
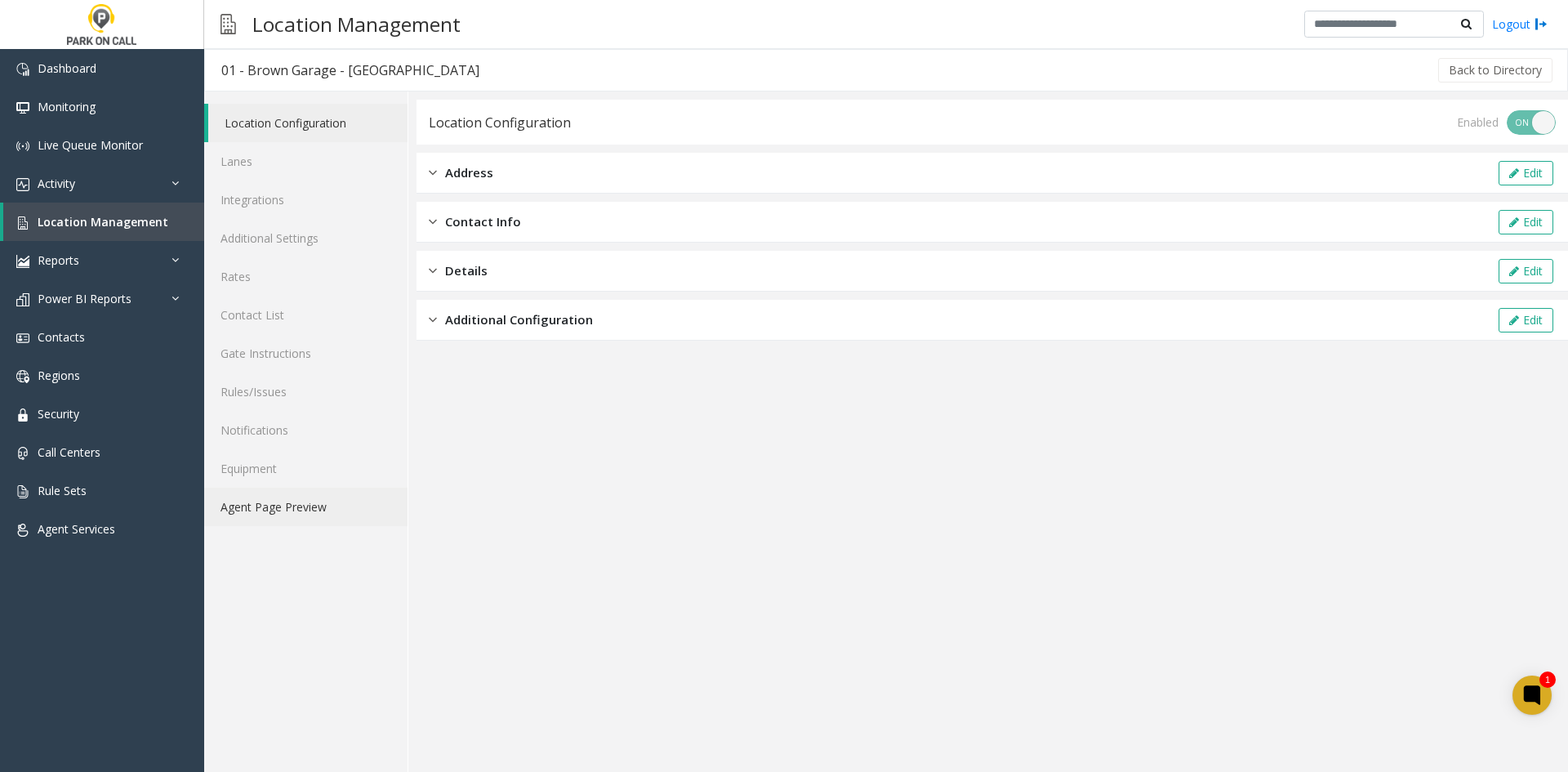
click at [341, 522] on link "Agent Page Preview" at bounding box center [306, 506] width 203 height 38
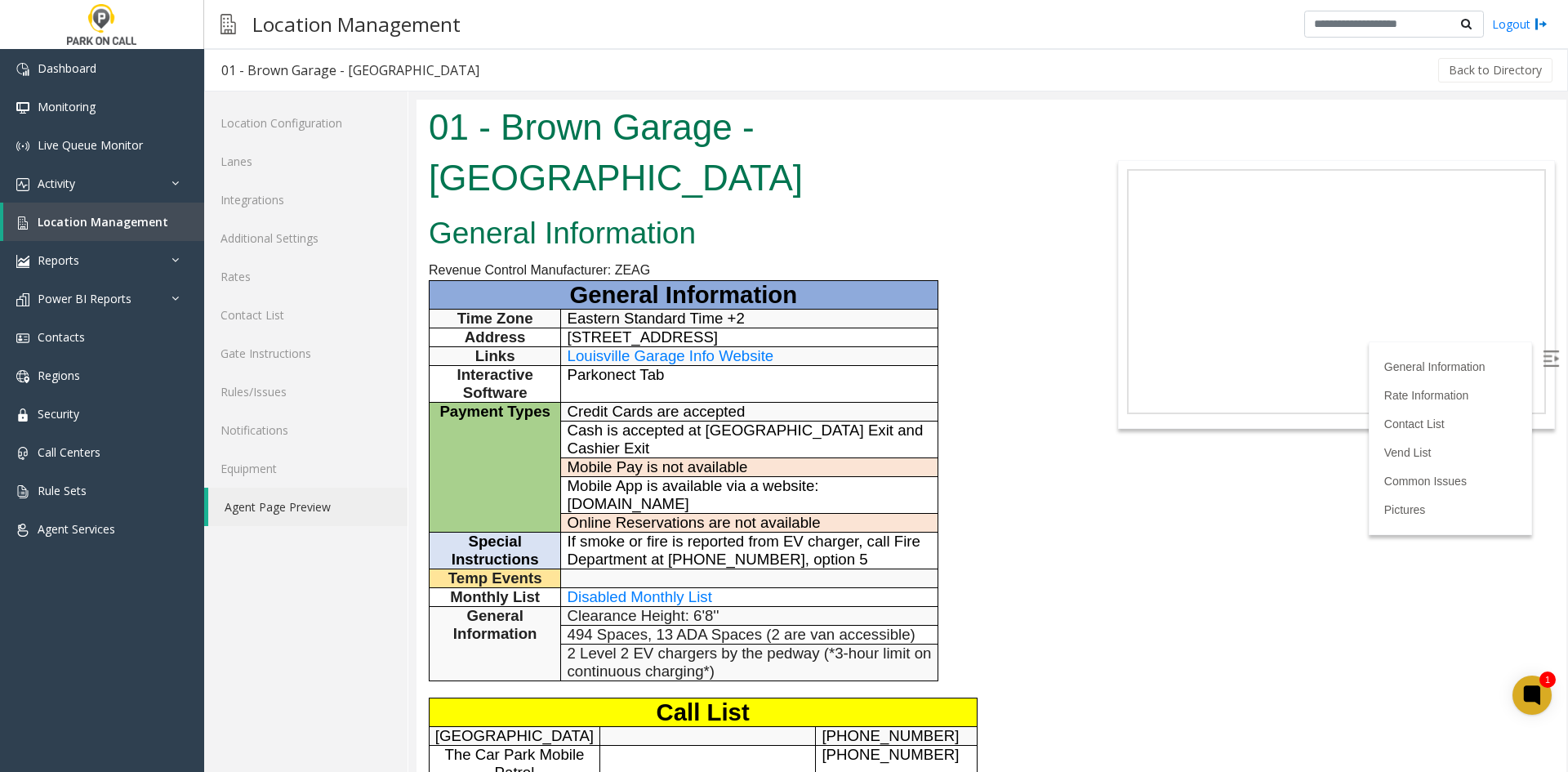
click at [663, 532] on span "If smoke or fire is reported from EV charger, call Fire Department at 502-571-7…" at bounding box center [744, 549] width 353 height 35
click at [94, 216] on span "Location Management" at bounding box center [103, 221] width 131 height 15
